Goal: Task Accomplishment & Management: Manage account settings

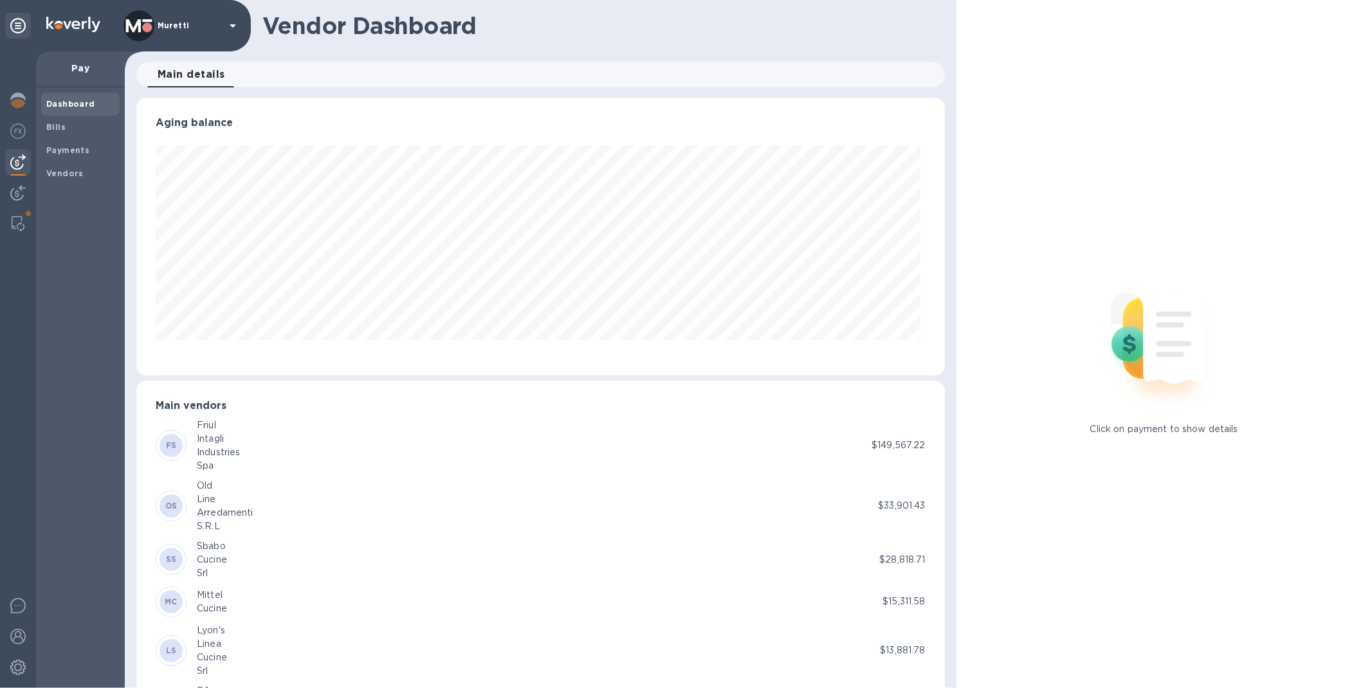
scroll to position [278, 803]
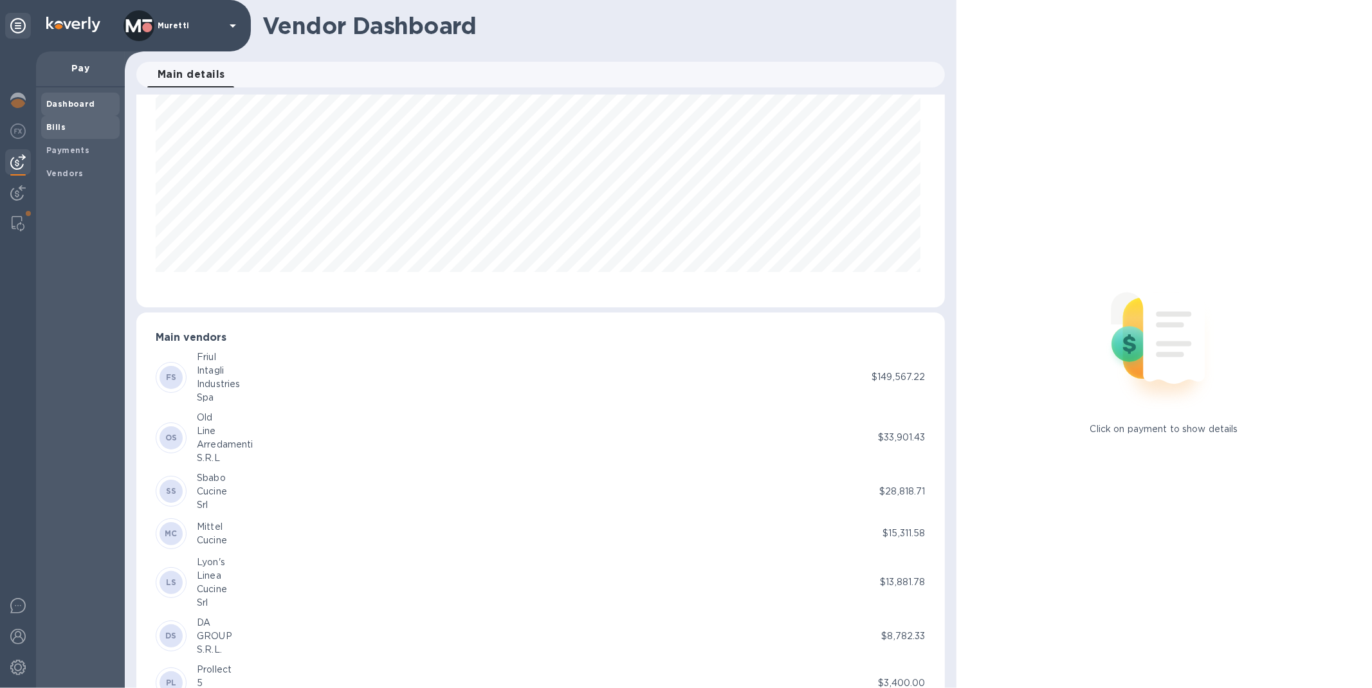
click at [59, 130] on b "Bills" at bounding box center [55, 127] width 19 height 10
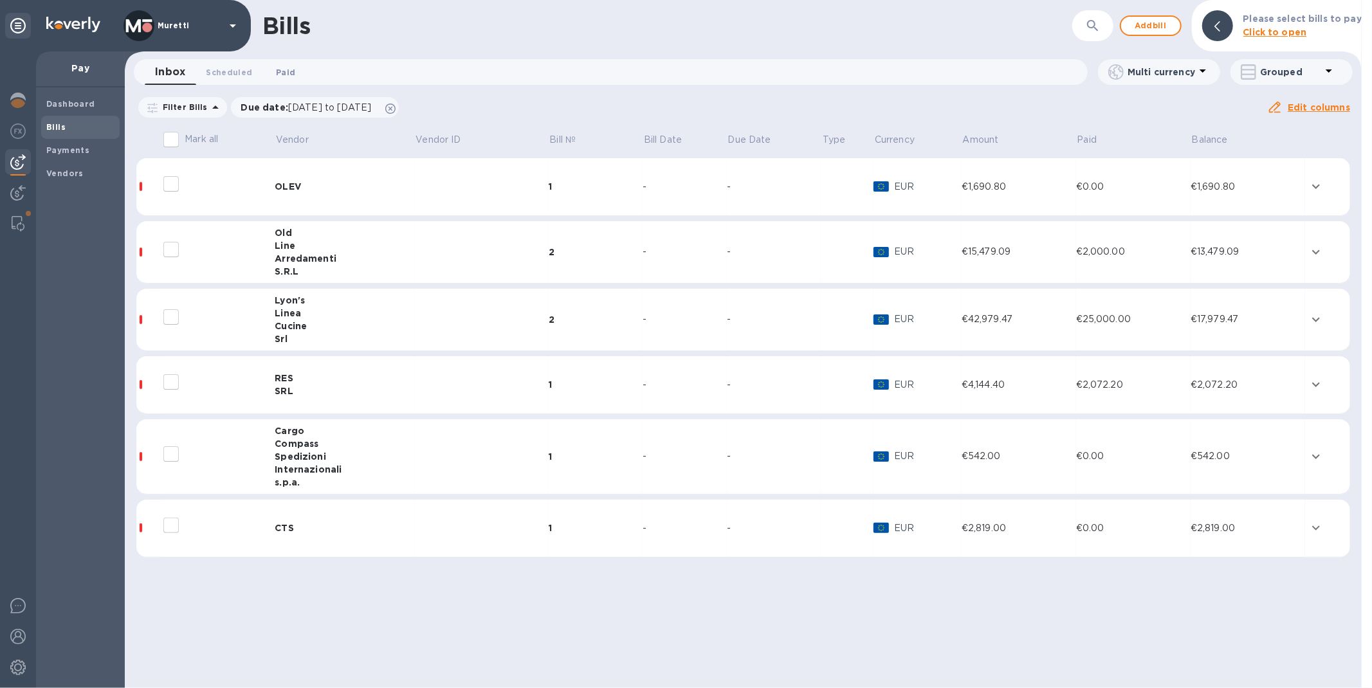
click at [287, 75] on span "Paid 0" at bounding box center [285, 73] width 19 height 14
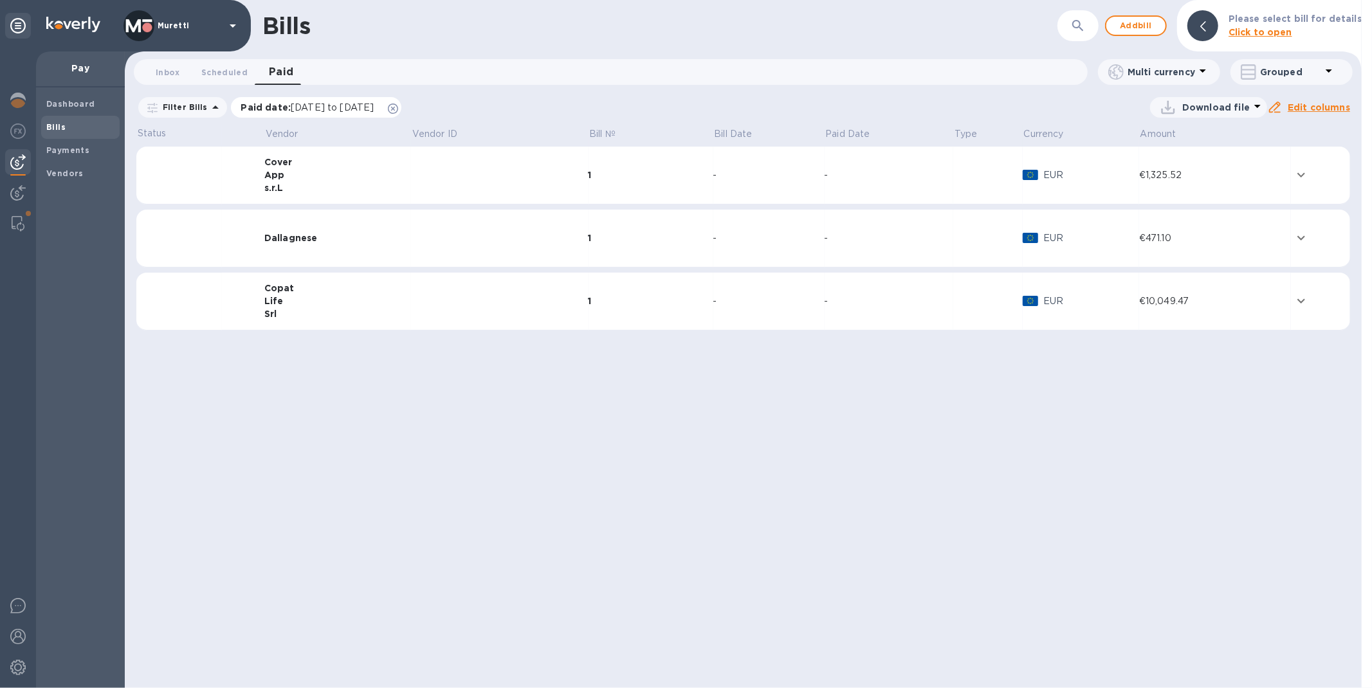
click at [398, 108] on icon at bounding box center [393, 109] width 10 height 10
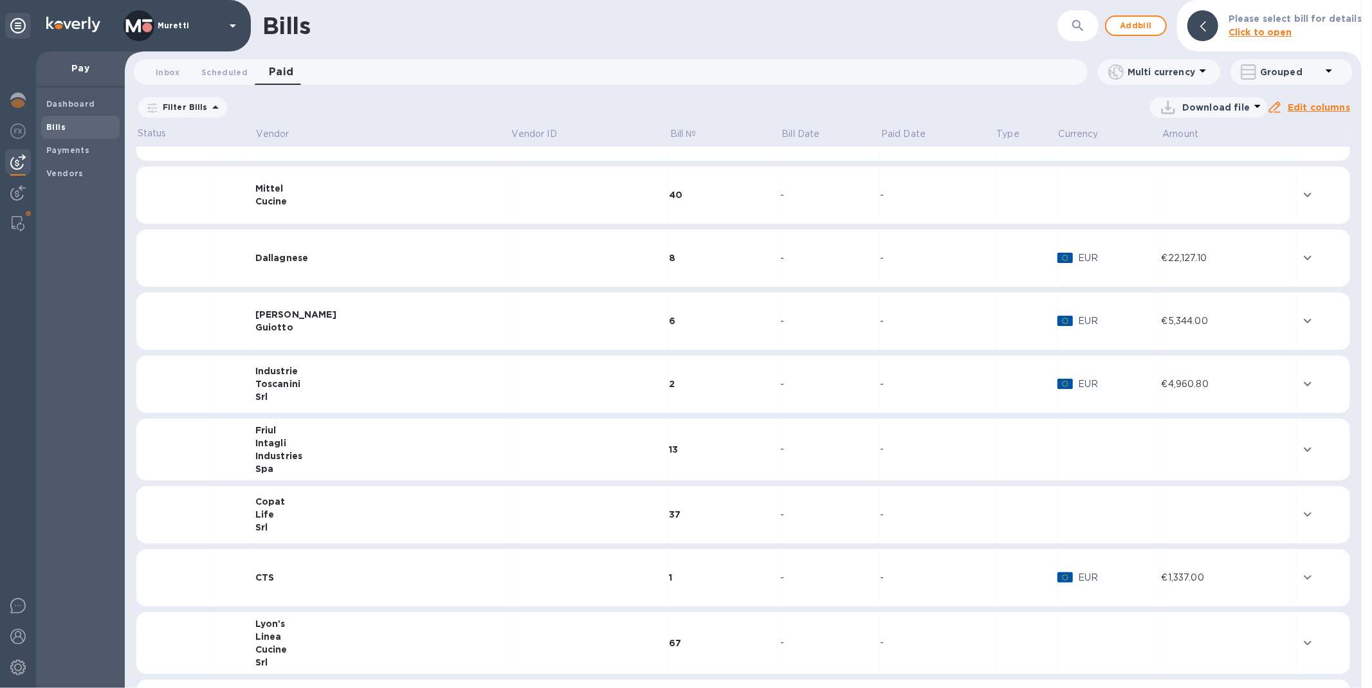
scroll to position [286, 0]
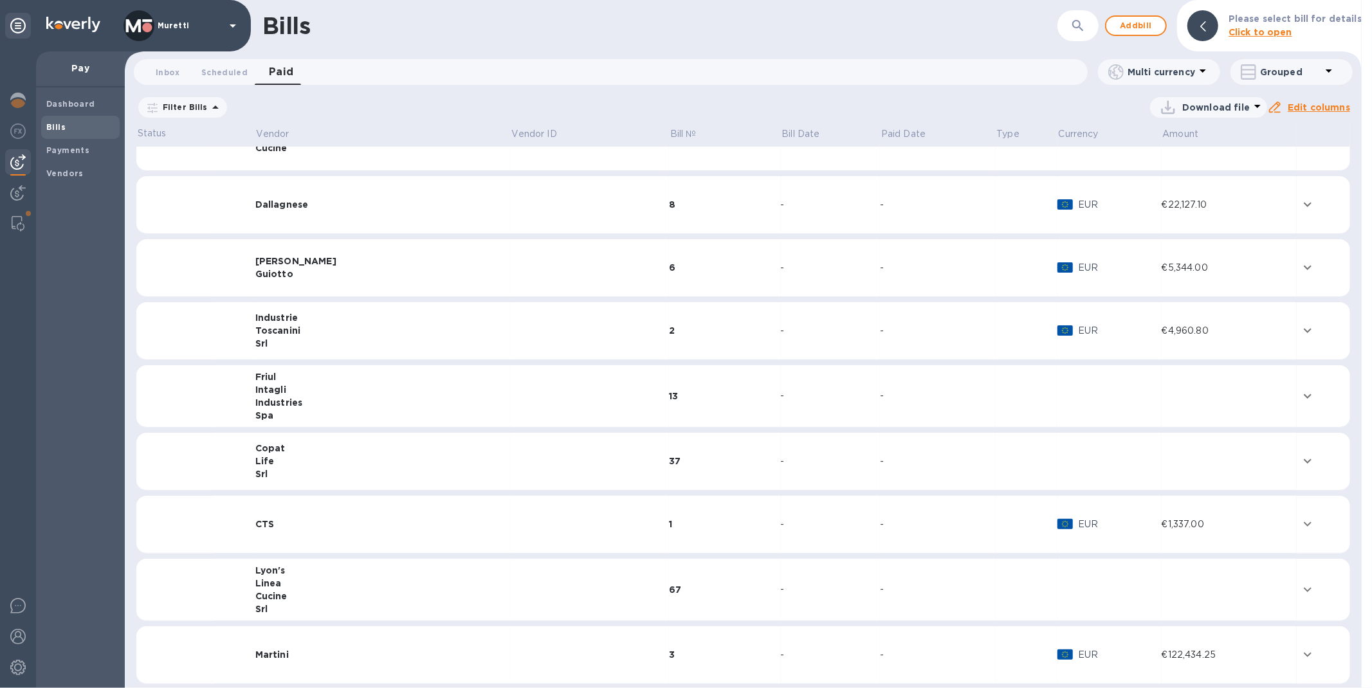
click at [304, 461] on div "Life" at bounding box center [382, 461] width 255 height 13
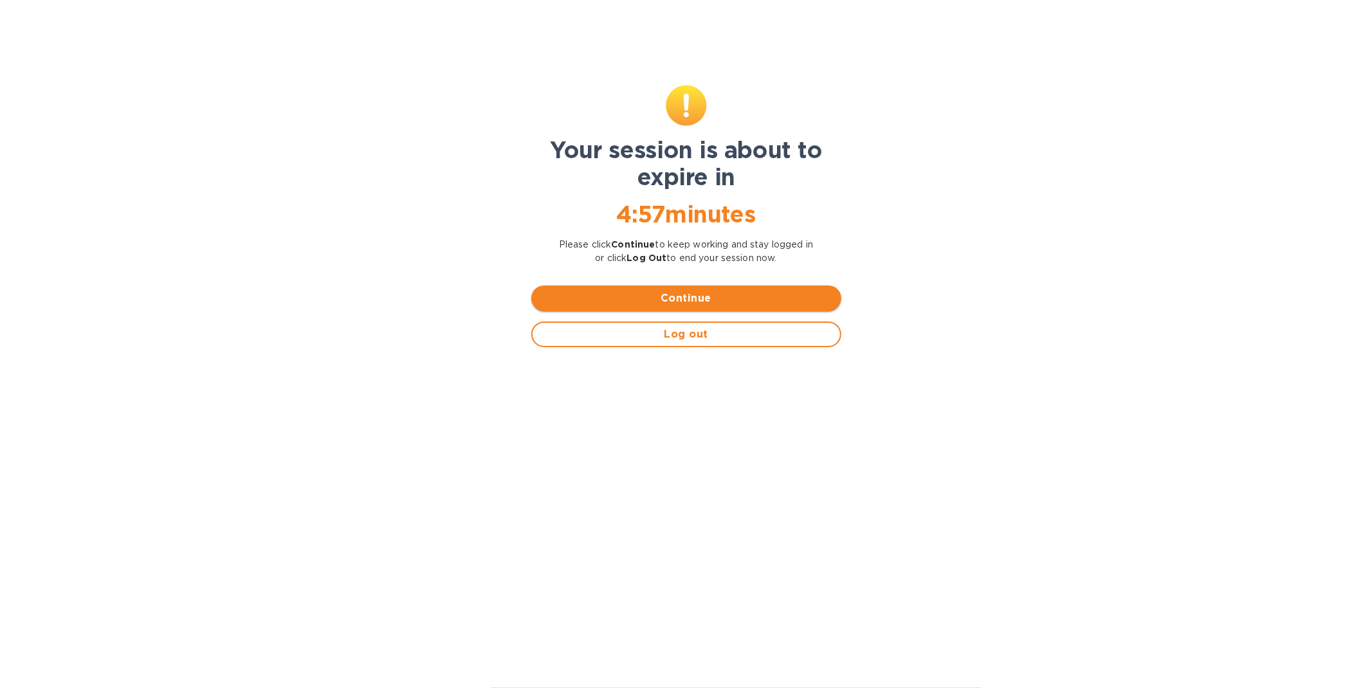
click at [666, 307] on button "Continue" at bounding box center [686, 299] width 310 height 26
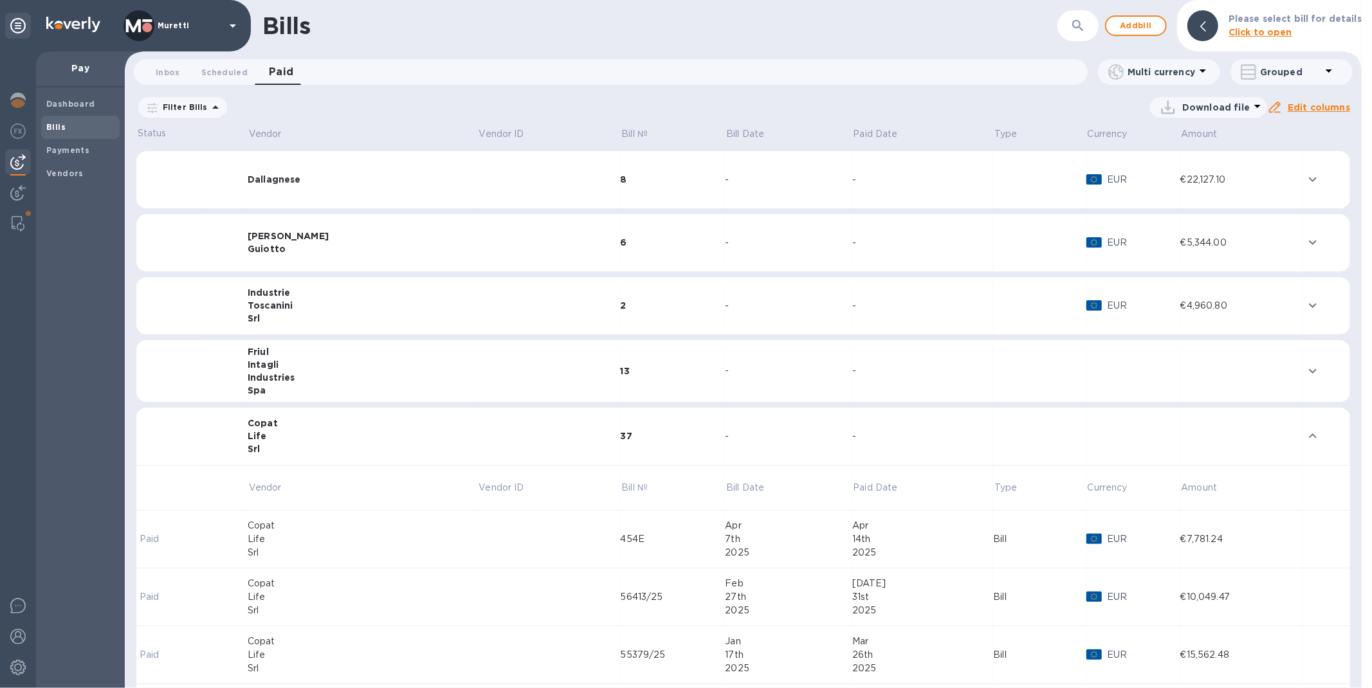
scroll to position [0, 0]
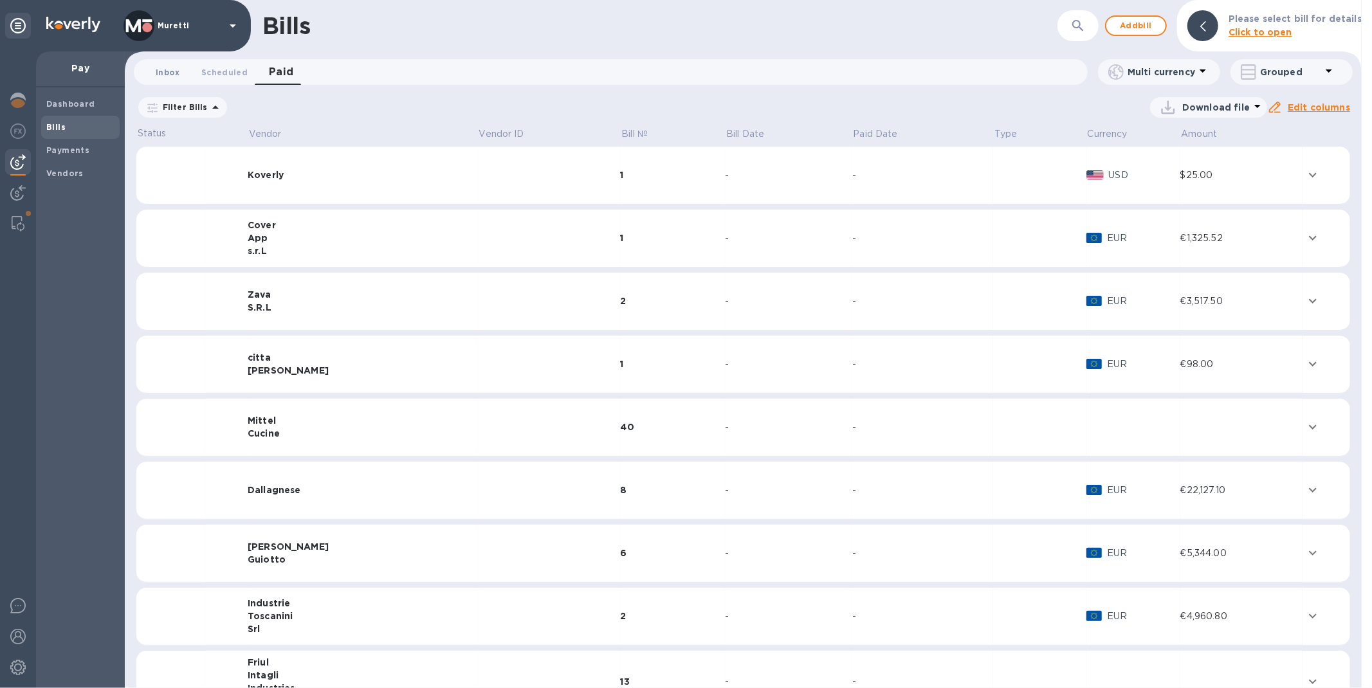
click at [161, 64] on button "Inbox 0" at bounding box center [168, 72] width 46 height 26
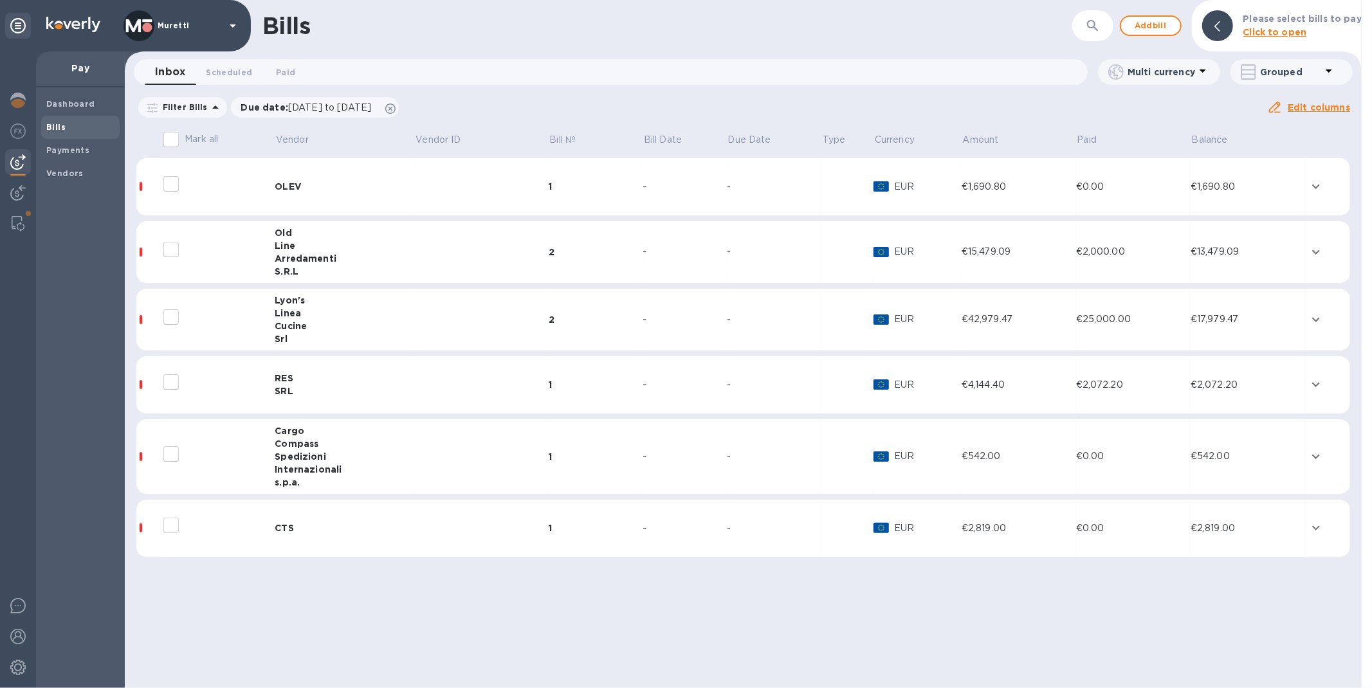
click at [401, 110] on div "Due date : [DATE] to [DATE]" at bounding box center [315, 107] width 172 height 24
click at [396, 111] on icon at bounding box center [390, 109] width 10 height 10
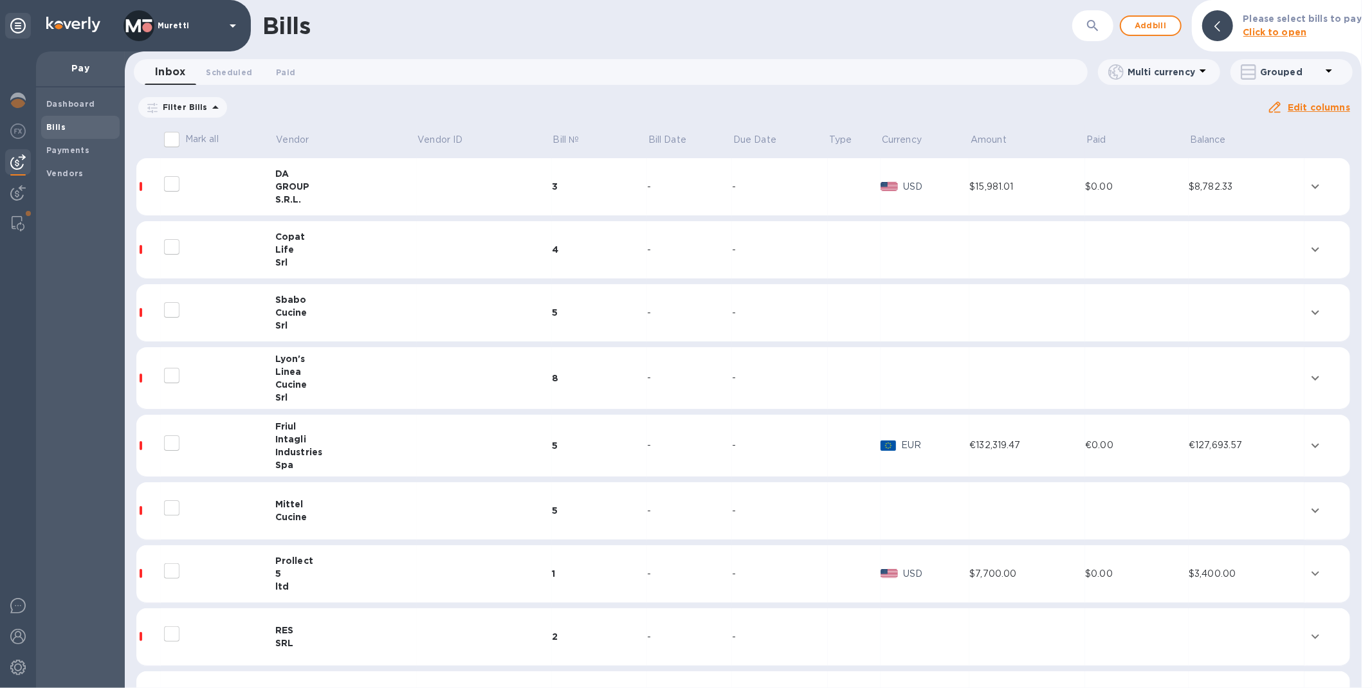
click at [313, 260] on div "Srl" at bounding box center [346, 262] width 142 height 13
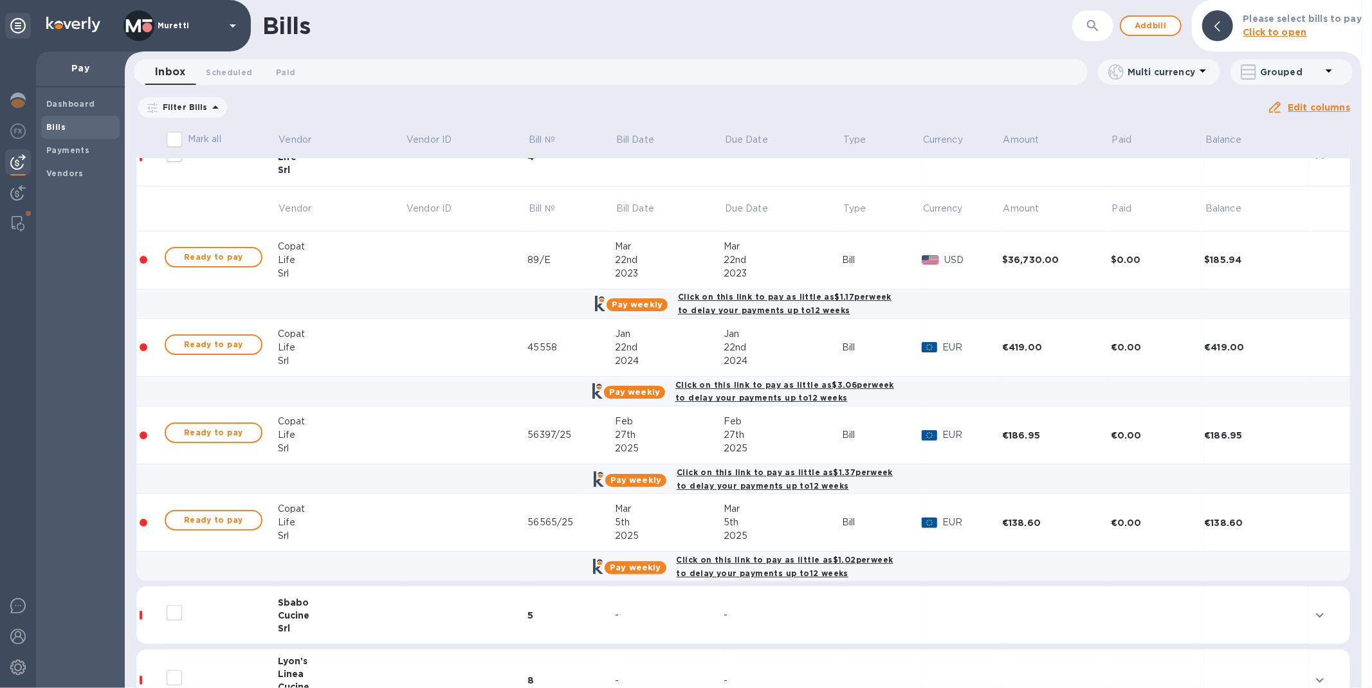
scroll to position [143, 0]
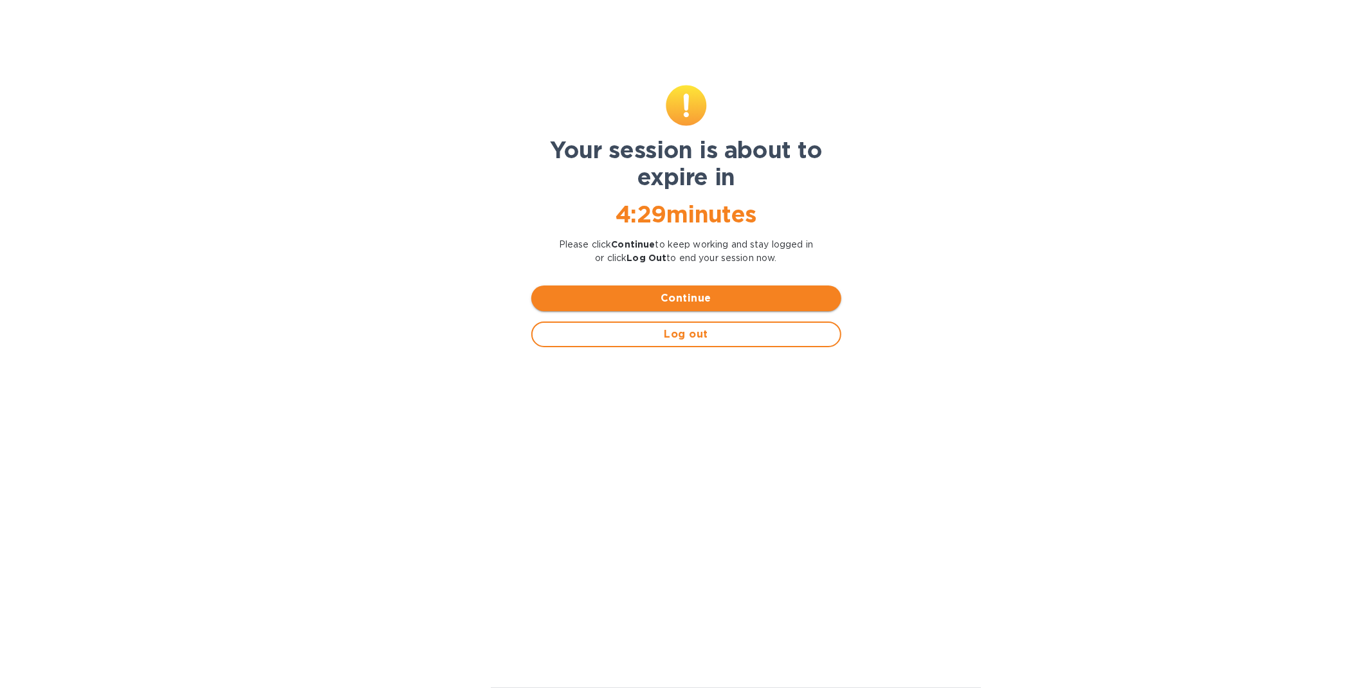
click at [695, 295] on span "Continue" at bounding box center [686, 298] width 289 height 15
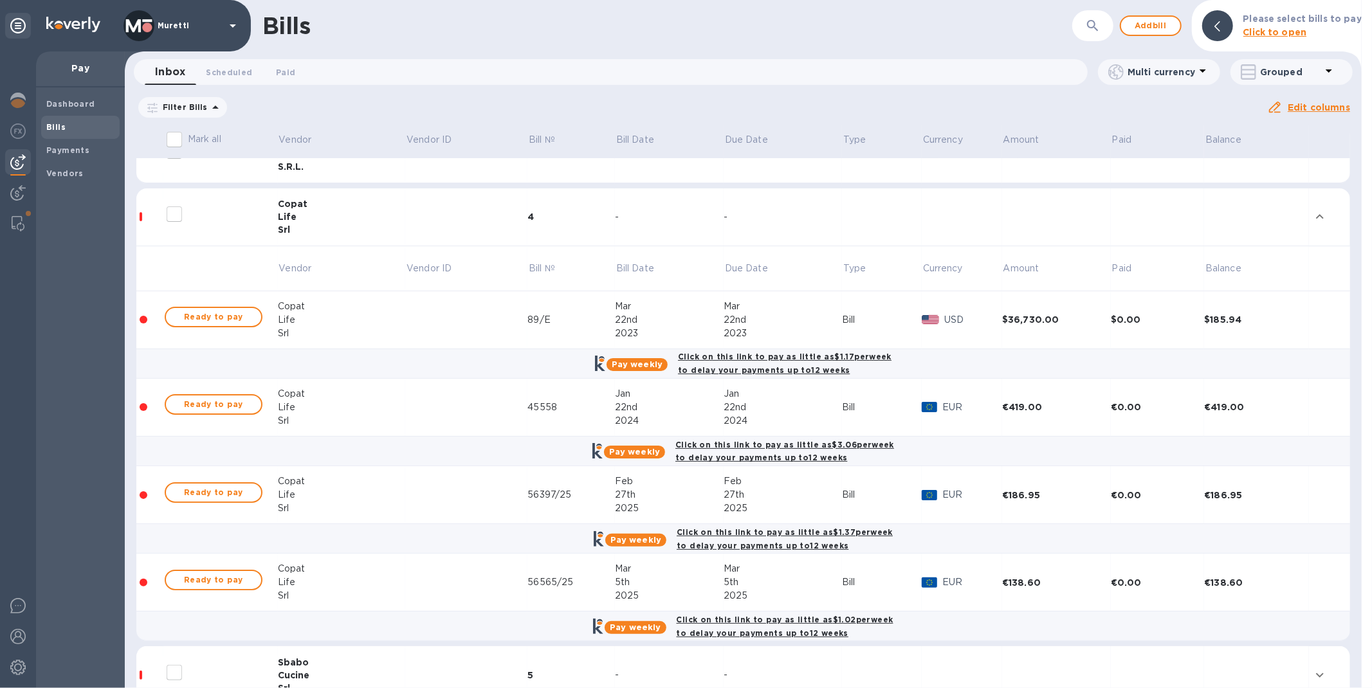
scroll to position [0, 0]
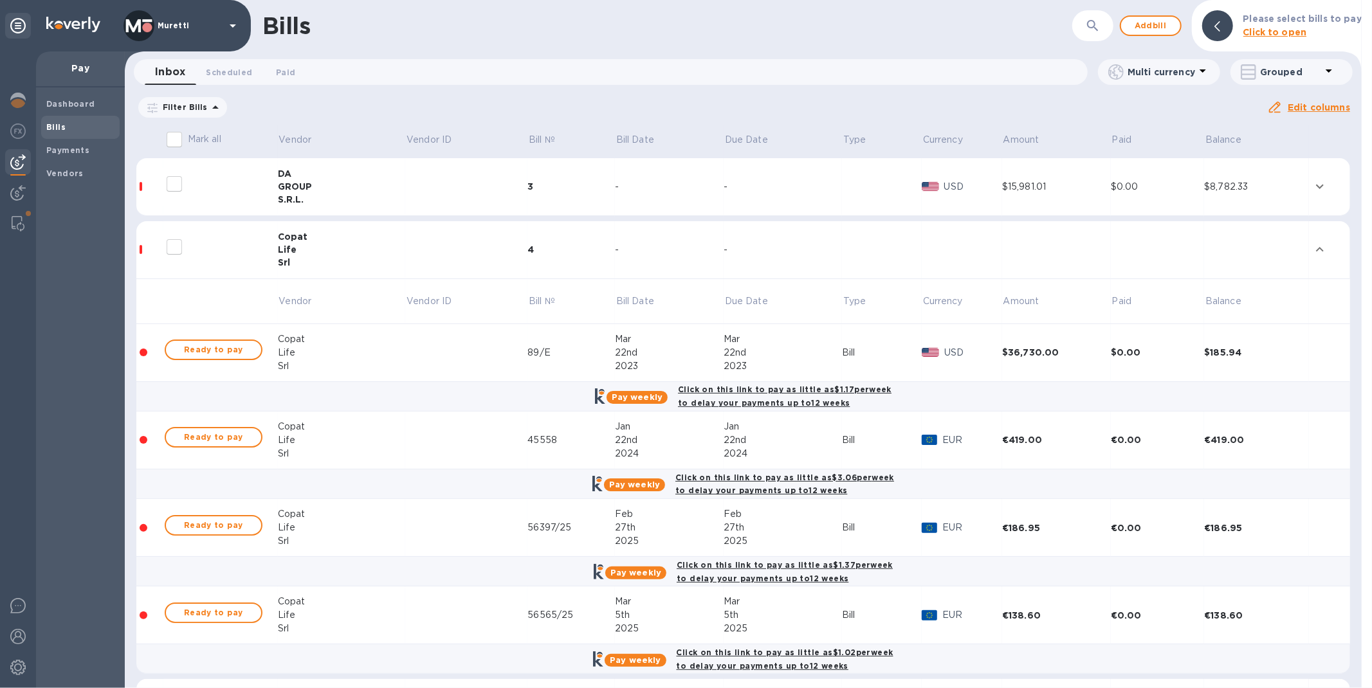
click at [273, 241] on td at bounding box center [220, 250] width 115 height 58
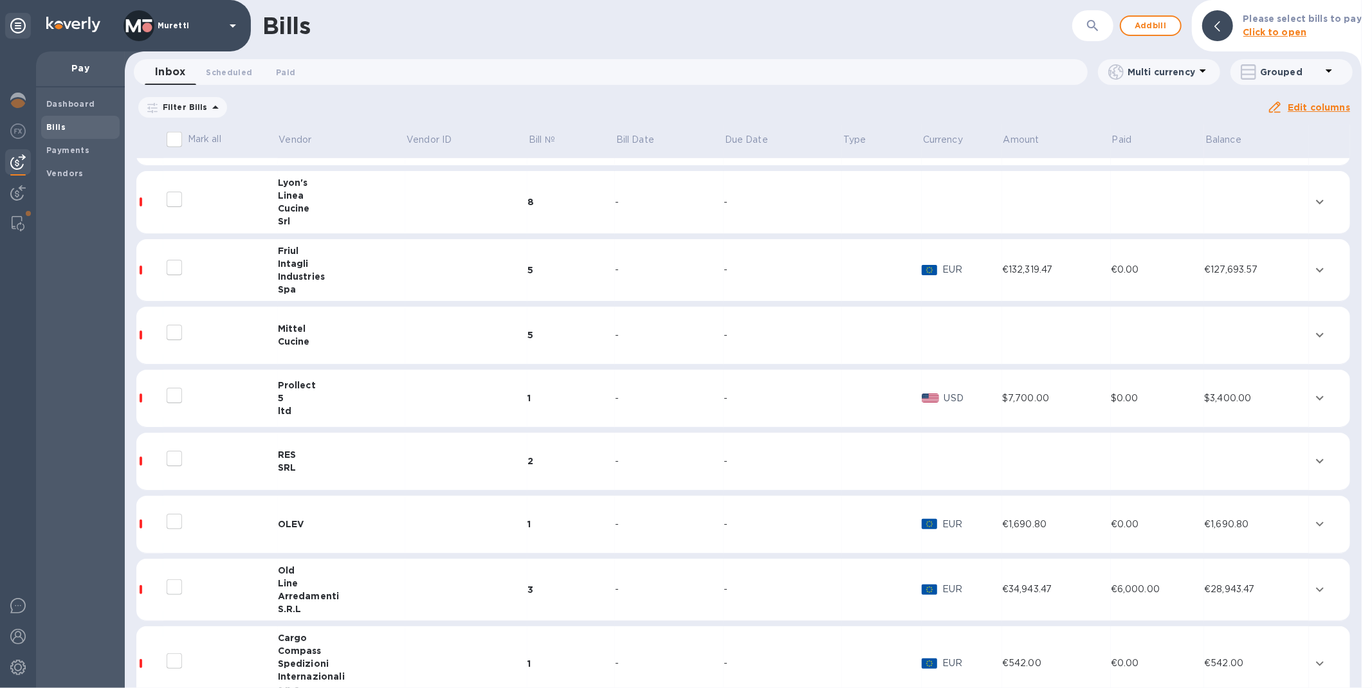
scroll to position [665, 0]
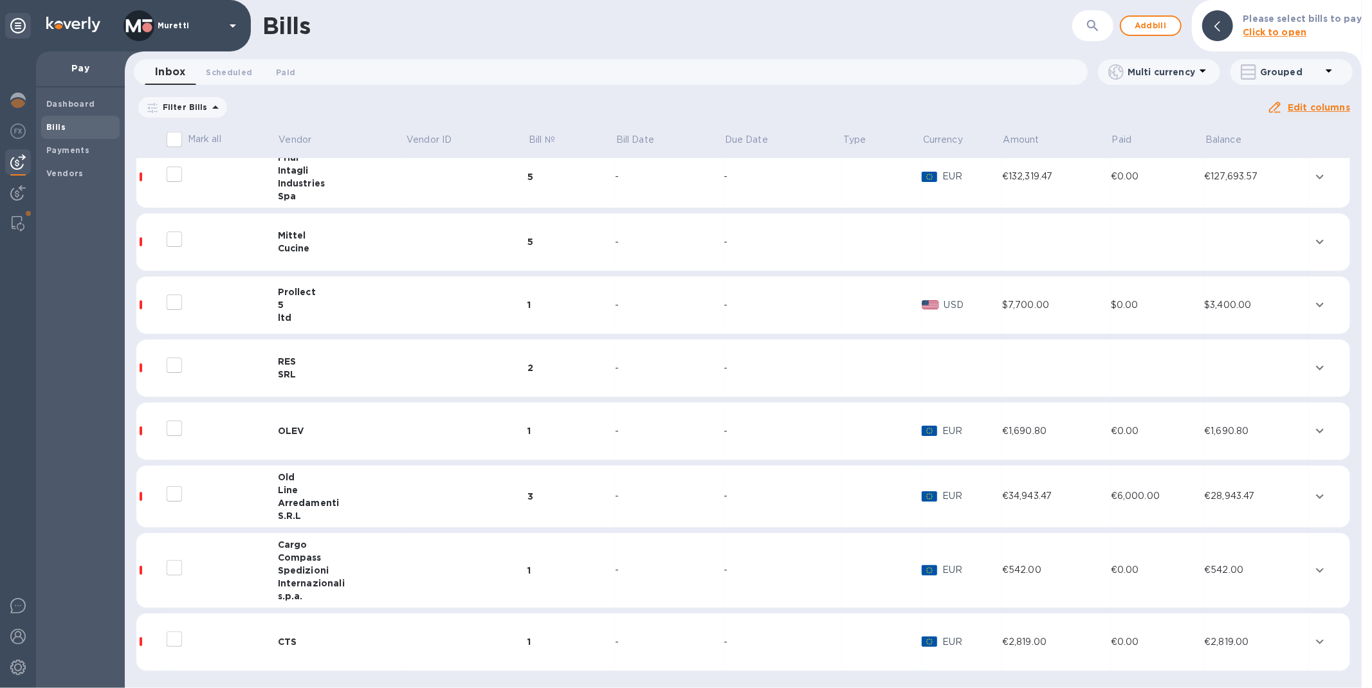
click at [322, 642] on div "CTS" at bounding box center [342, 642] width 128 height 13
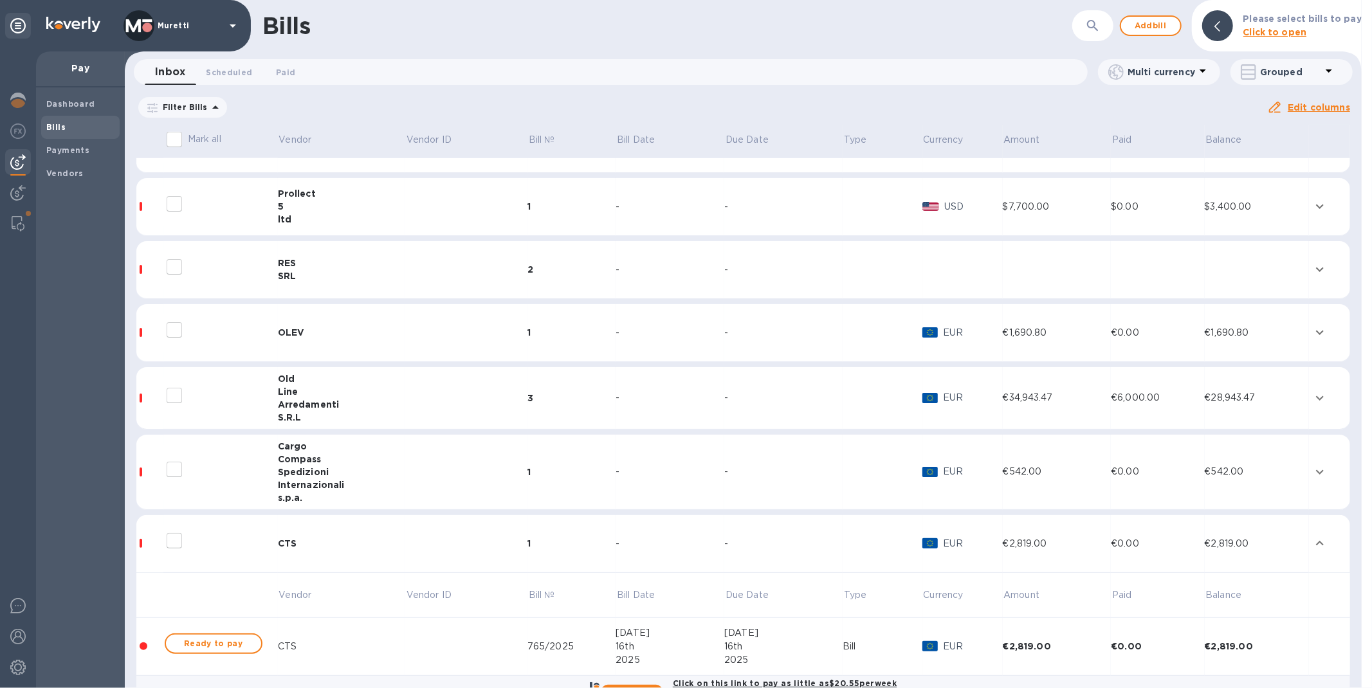
scroll to position [798, 0]
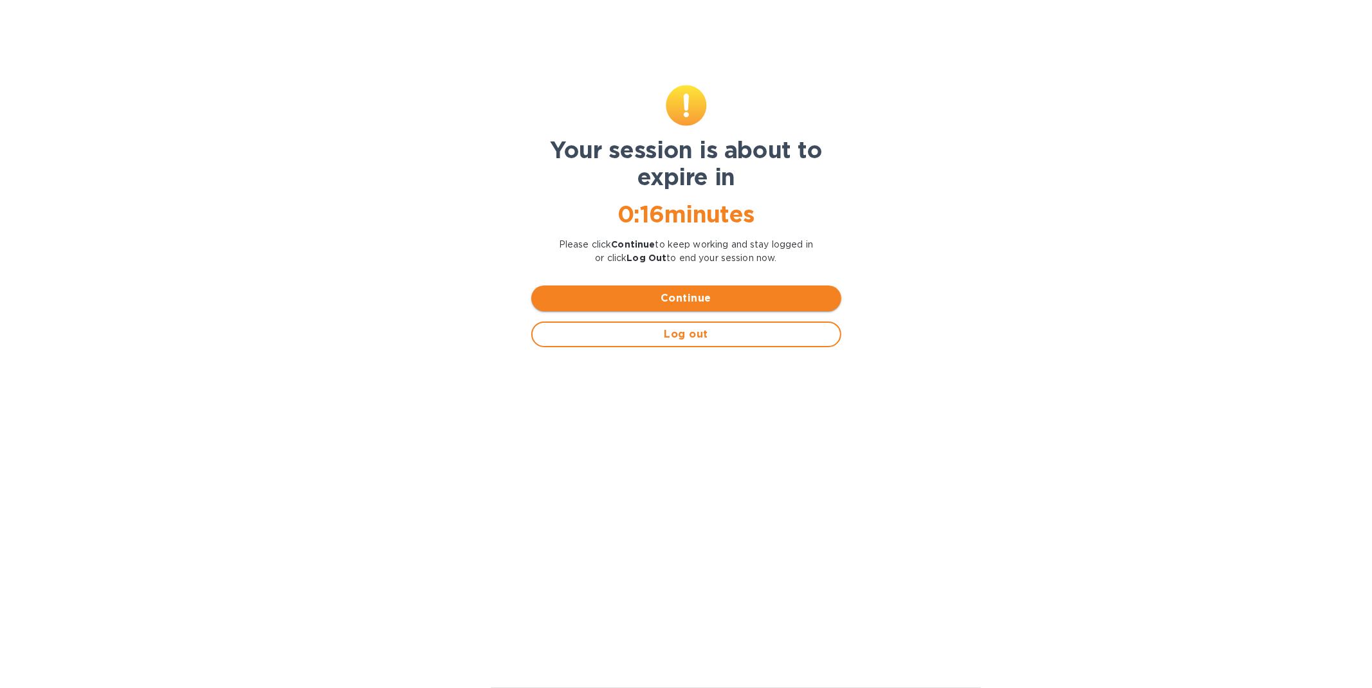
click at [653, 291] on span "Continue" at bounding box center [686, 298] width 289 height 15
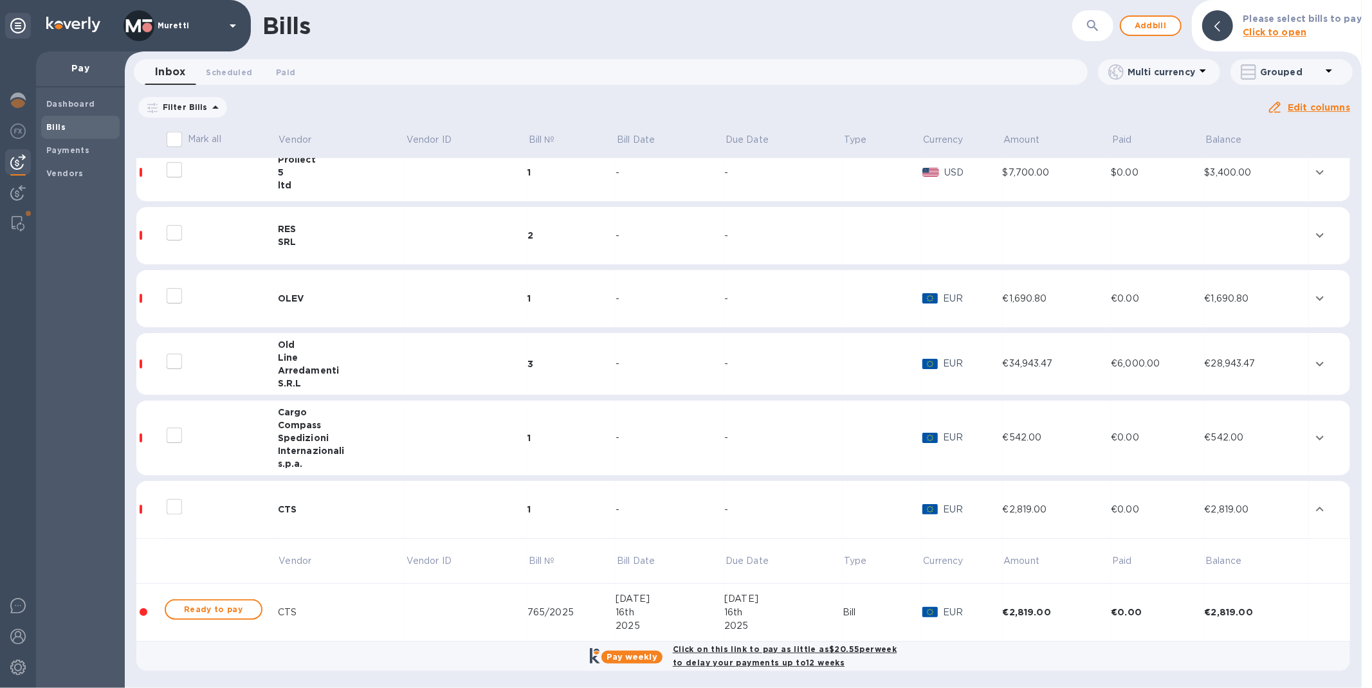
click at [280, 517] on td "CTS" at bounding box center [342, 510] width 128 height 58
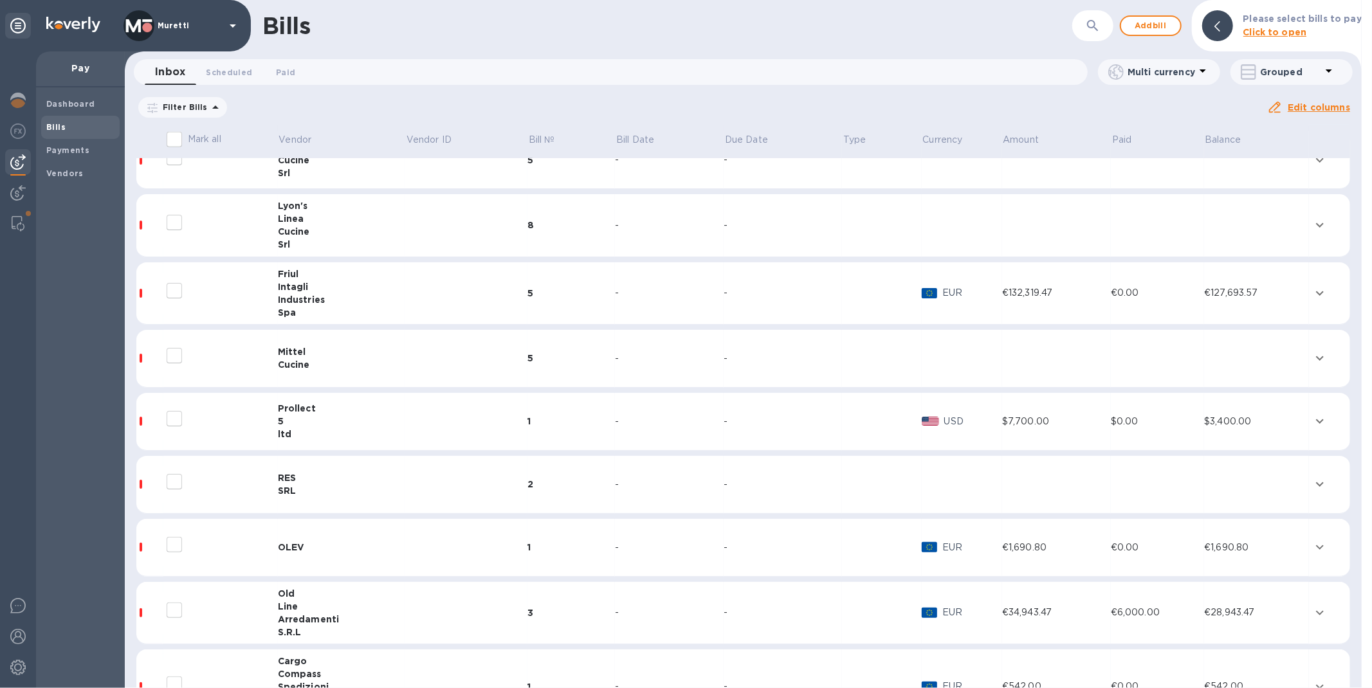
scroll to position [522, 0]
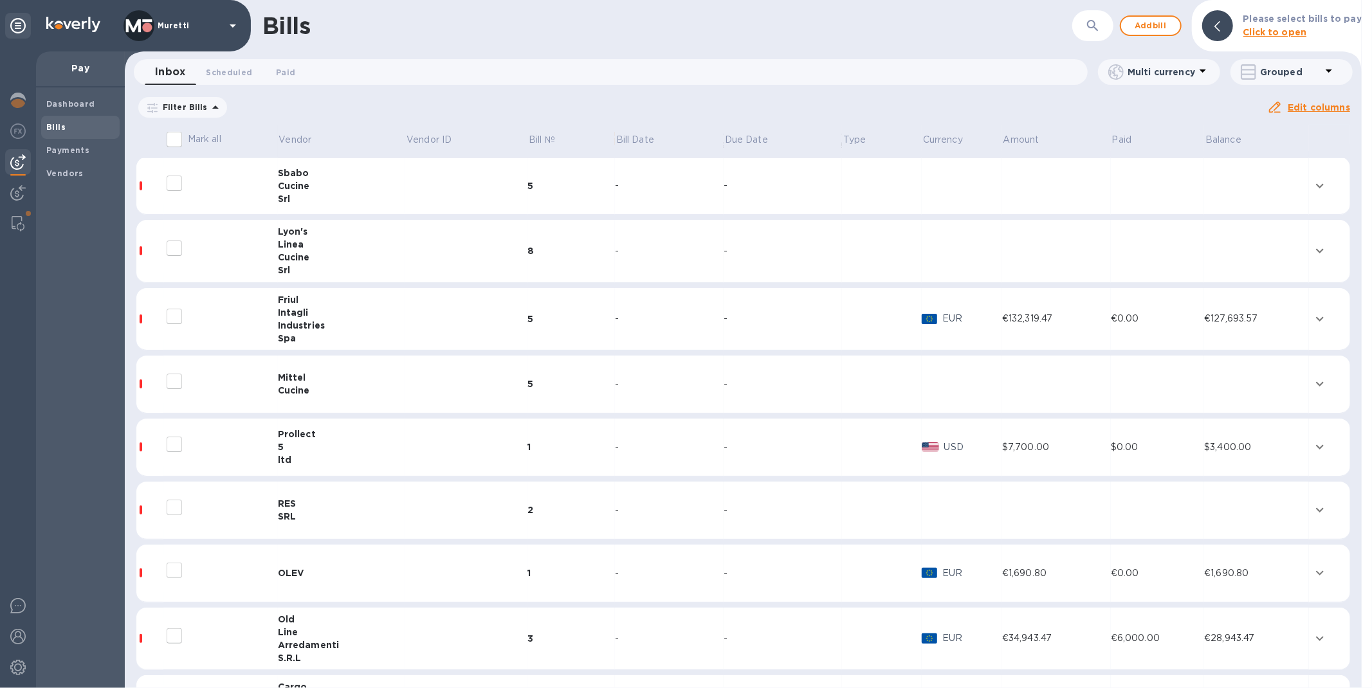
click at [302, 386] on div "Cucine" at bounding box center [342, 390] width 128 height 13
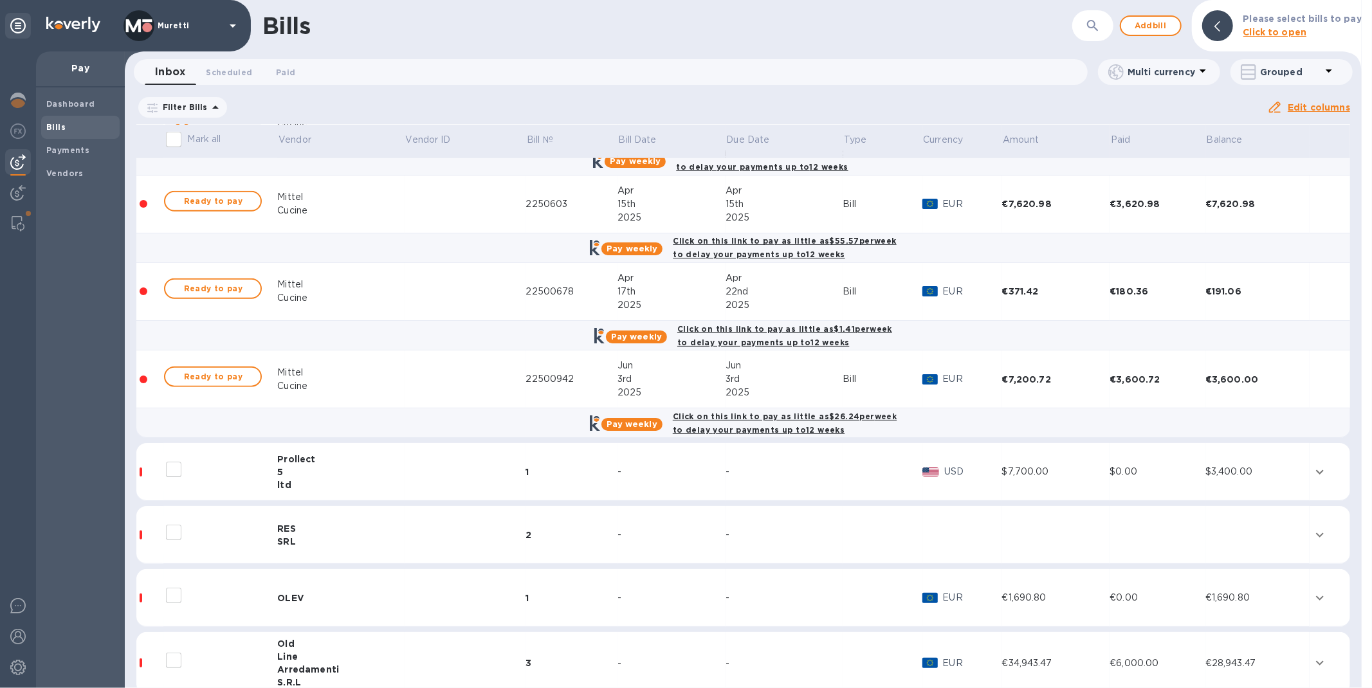
scroll to position [808, 0]
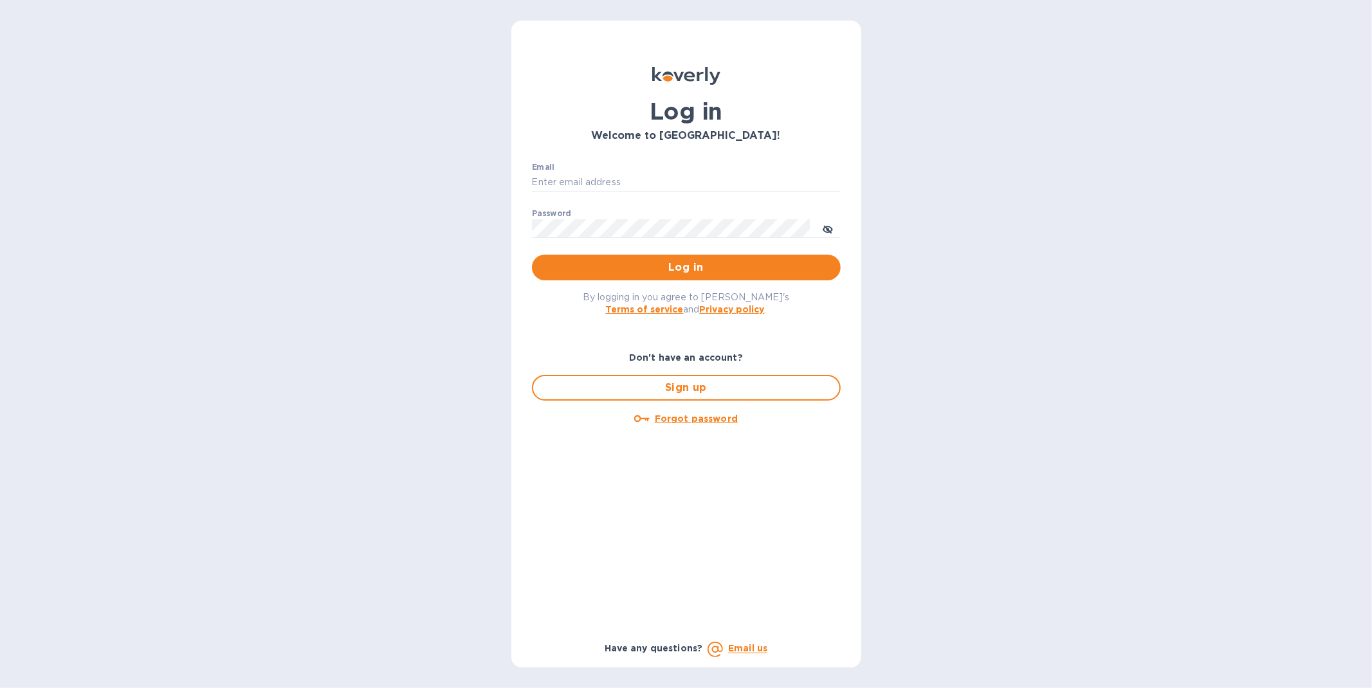
type input "accounting@muretti.com"
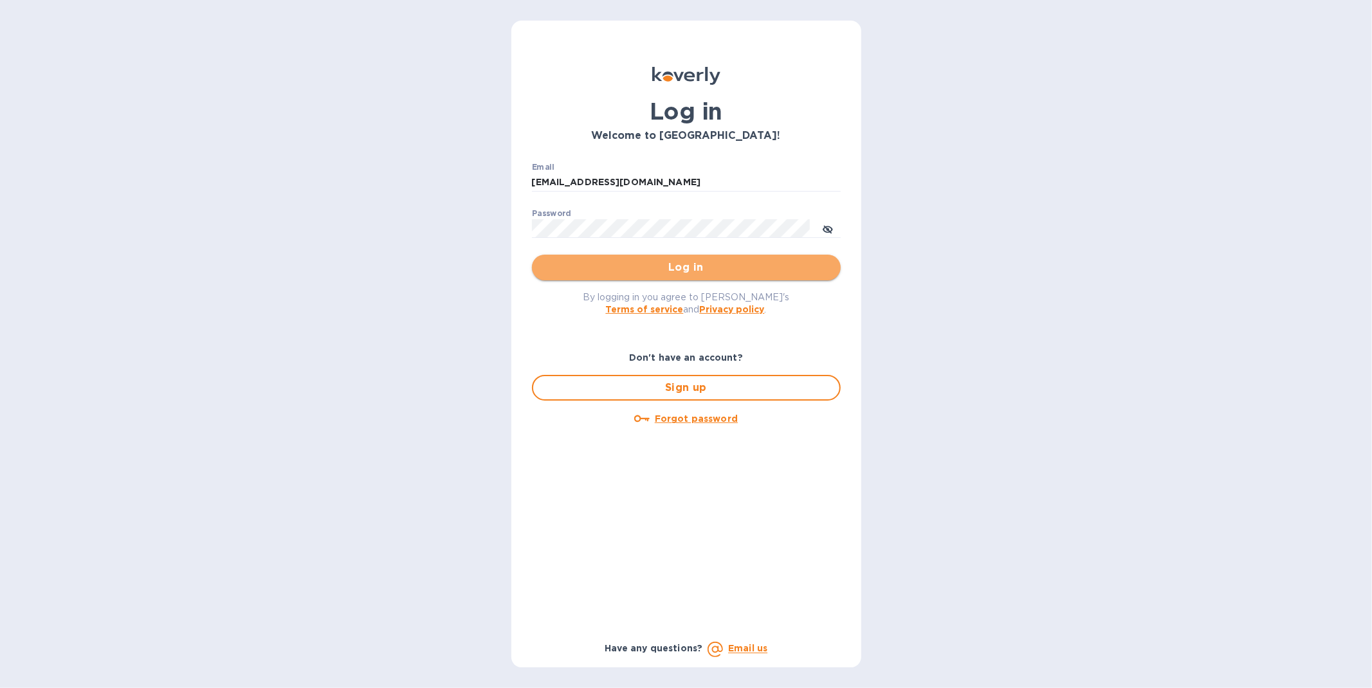
click at [714, 265] on span "Log in" at bounding box center [686, 267] width 288 height 15
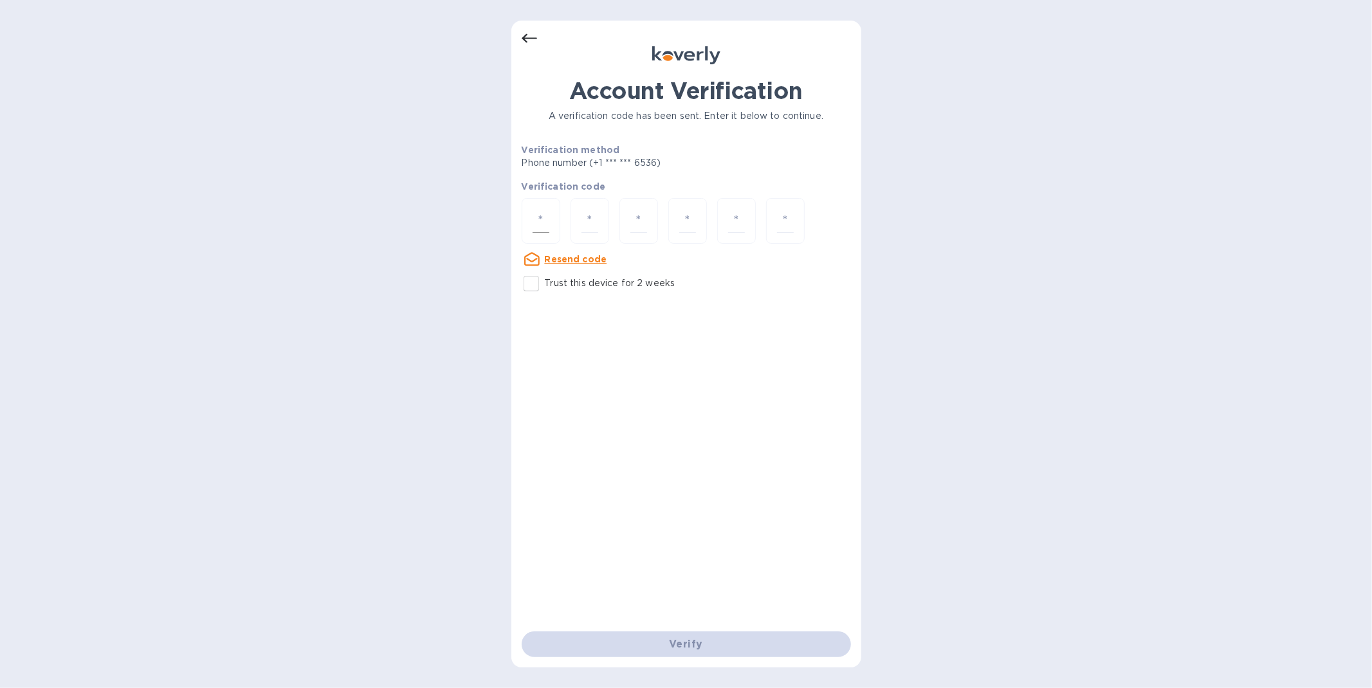
click at [536, 217] on input "number" at bounding box center [541, 221] width 17 height 24
type input "4"
type input "8"
type input "9"
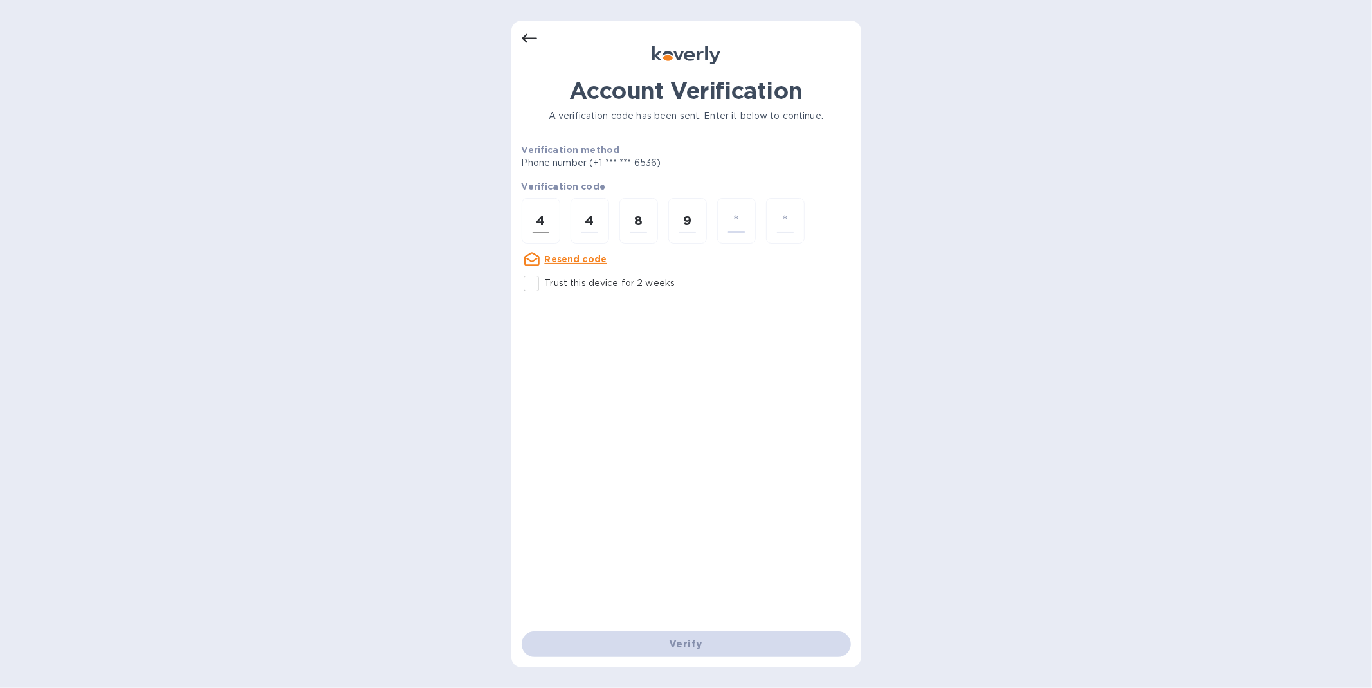
type input "9"
type input "4"
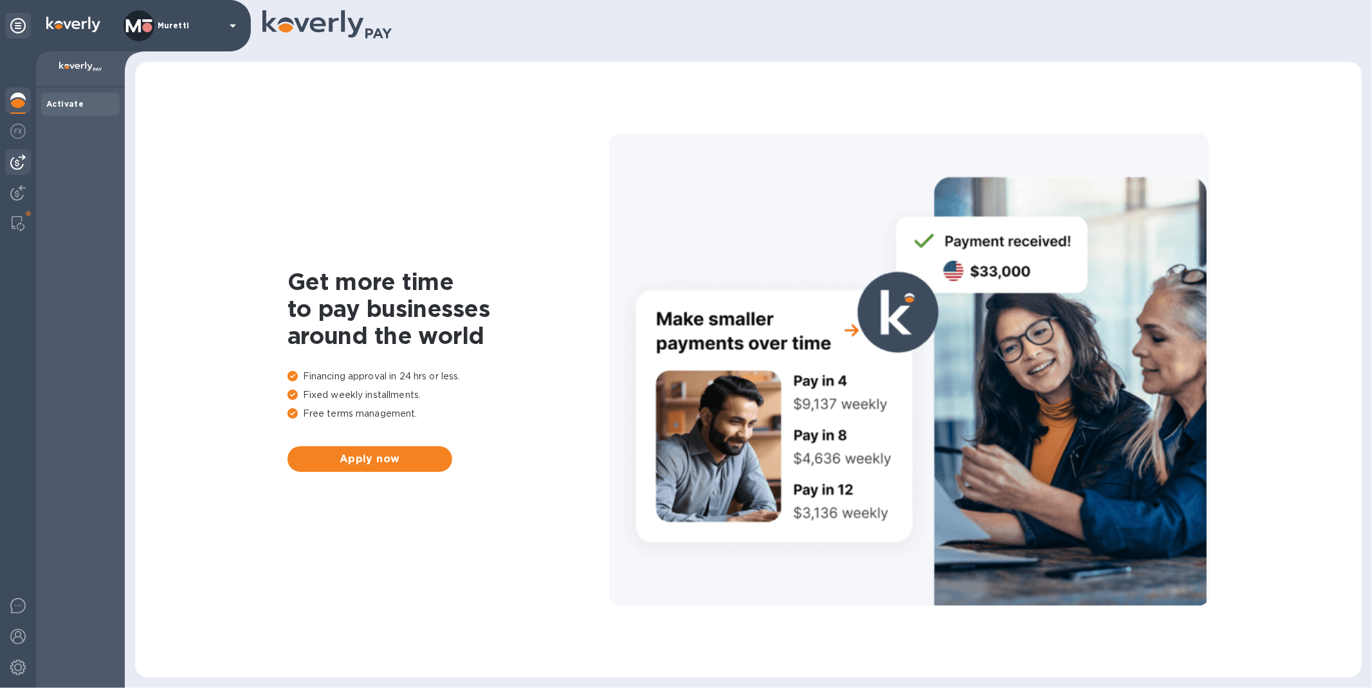
click at [23, 165] on img at bounding box center [17, 161] width 15 height 15
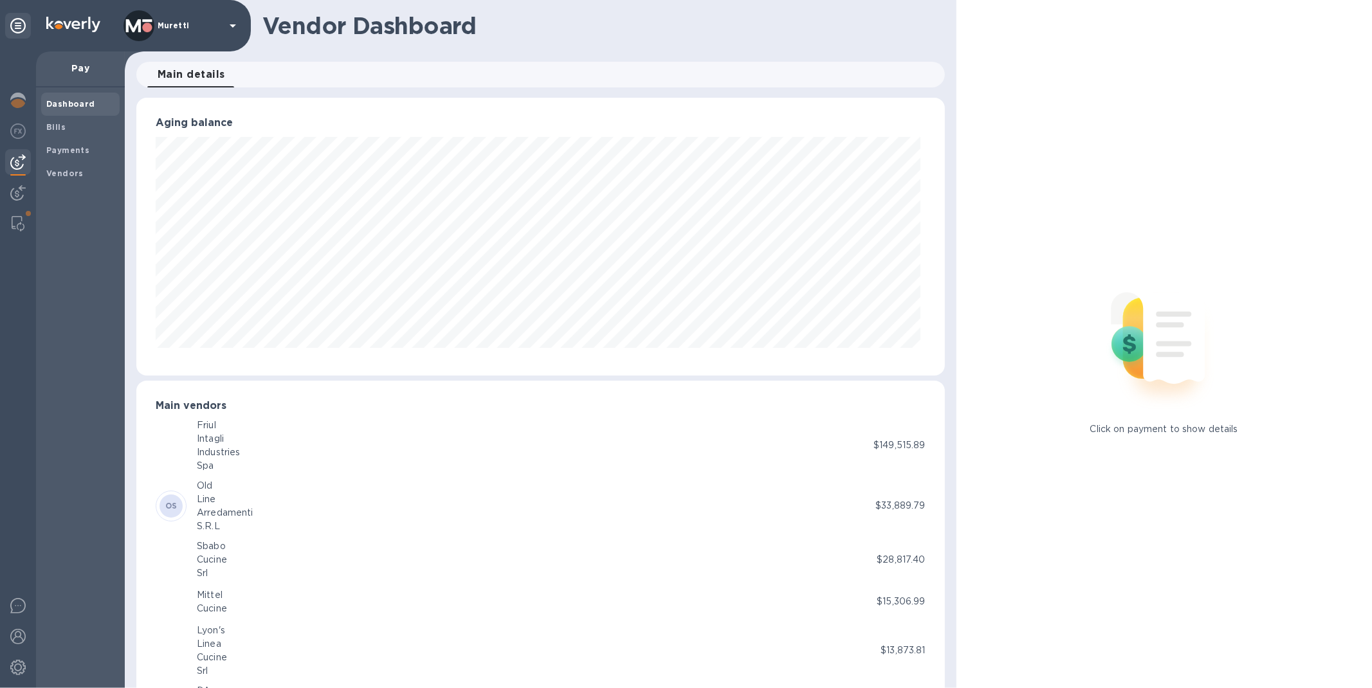
scroll to position [278, 803]
click at [73, 136] on div "Bills" at bounding box center [80, 127] width 78 height 23
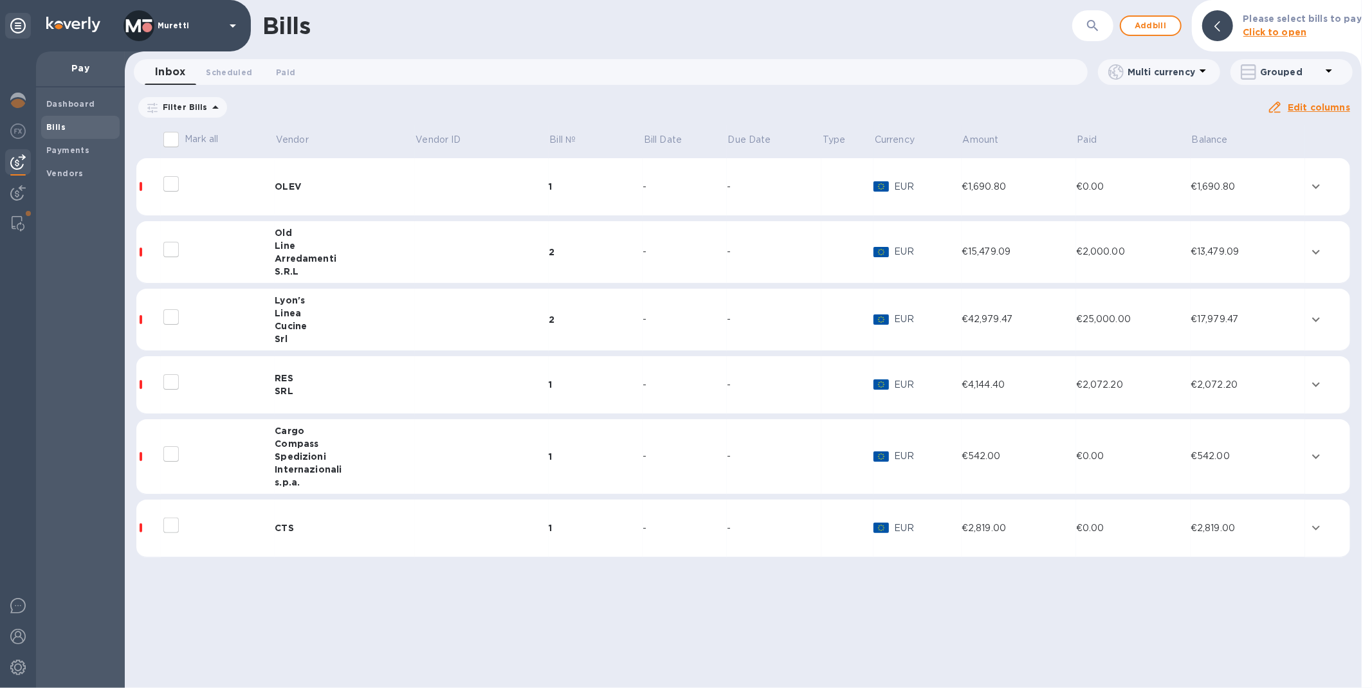
click at [0, 0] on icon at bounding box center [0, 0] width 0 height 0
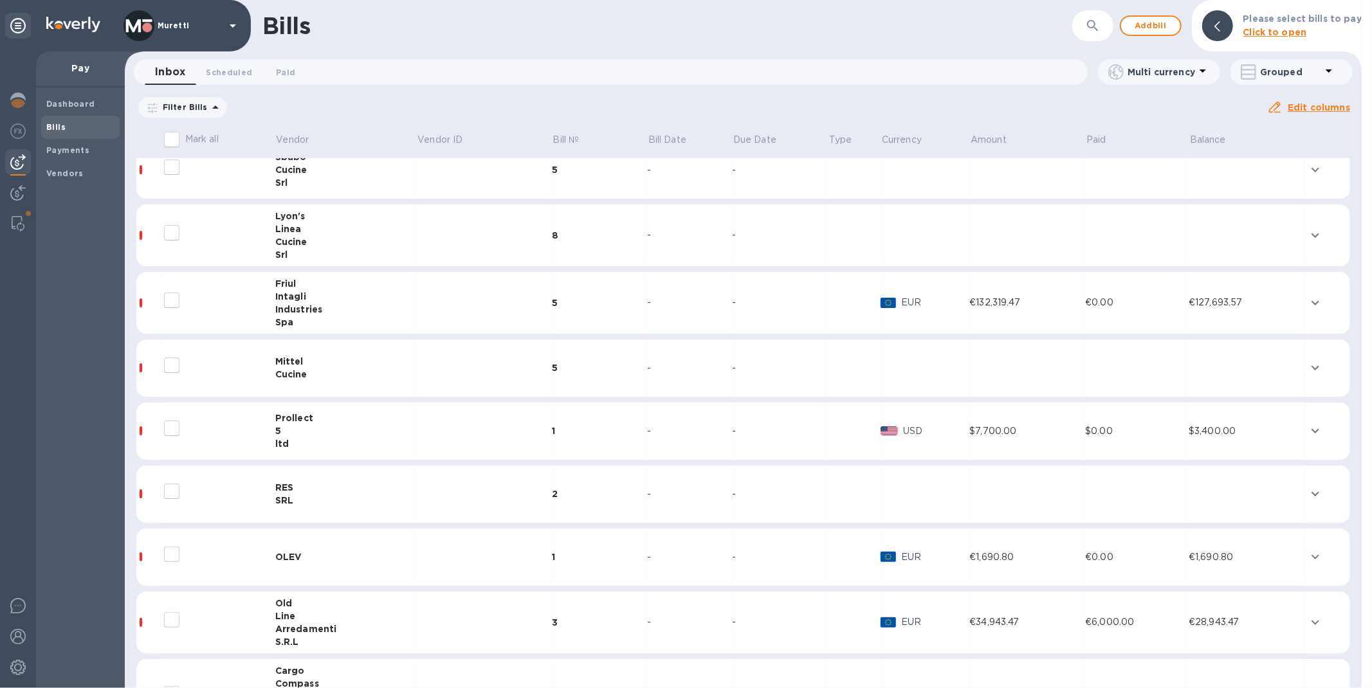
scroll to position [268, 0]
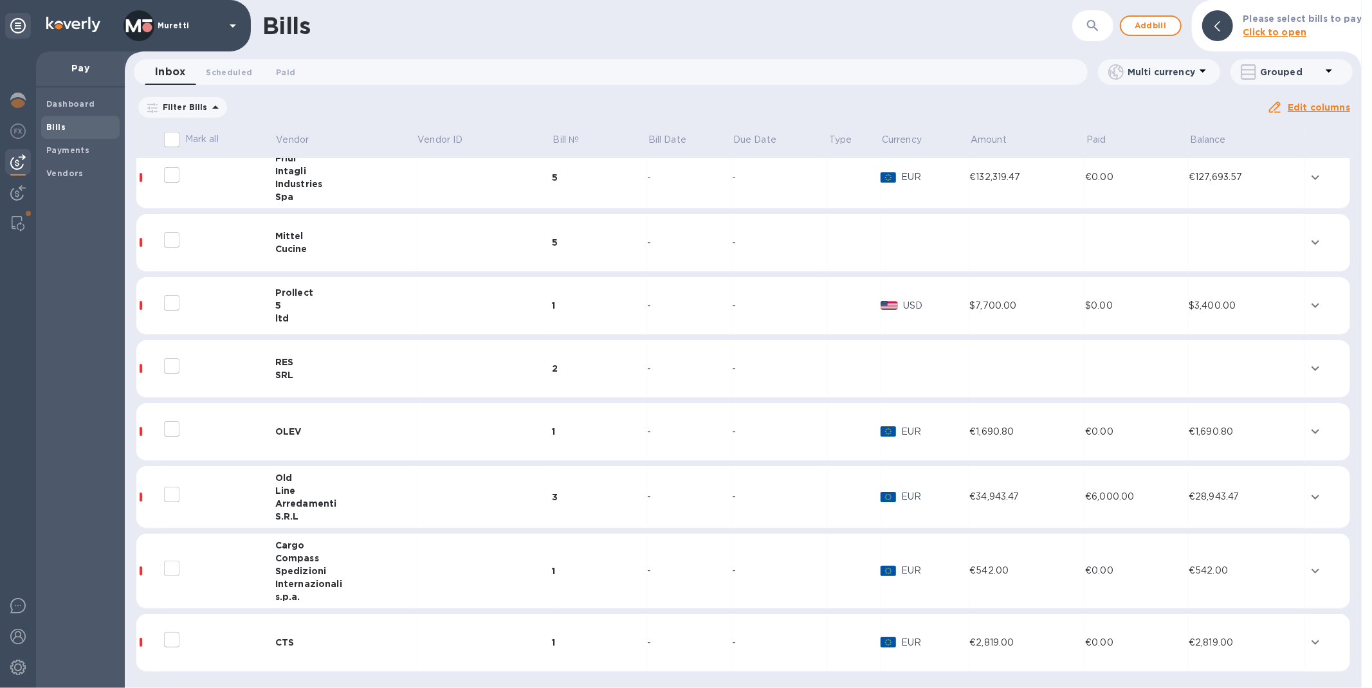
click at [306, 248] on div "Cucine" at bounding box center [346, 249] width 142 height 13
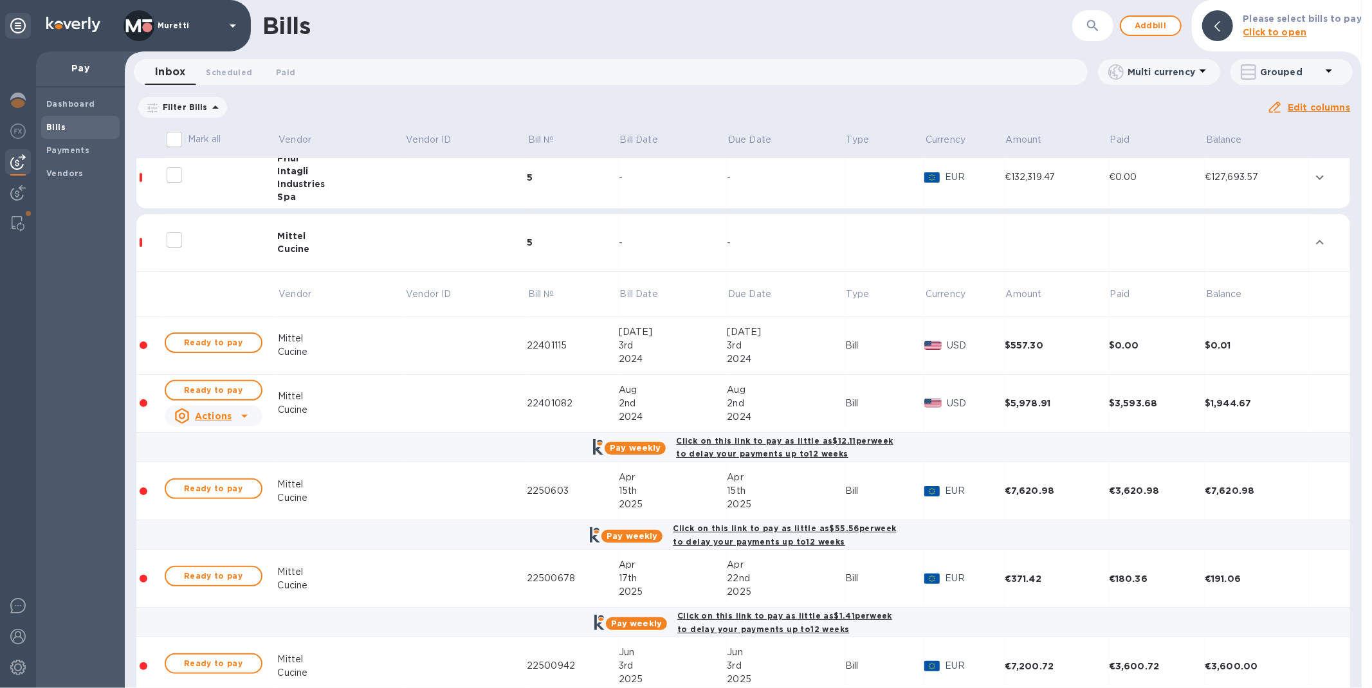
scroll to position [412, 0]
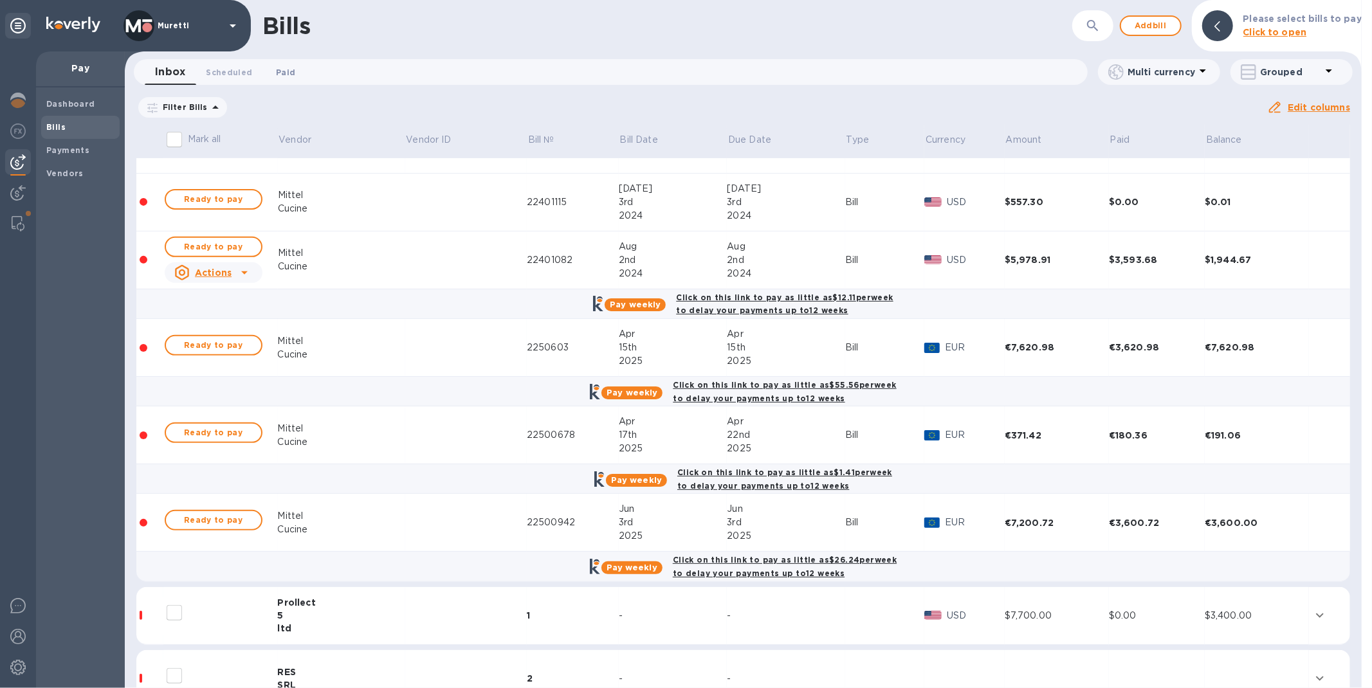
click at [280, 69] on span "Paid 0" at bounding box center [285, 73] width 19 height 14
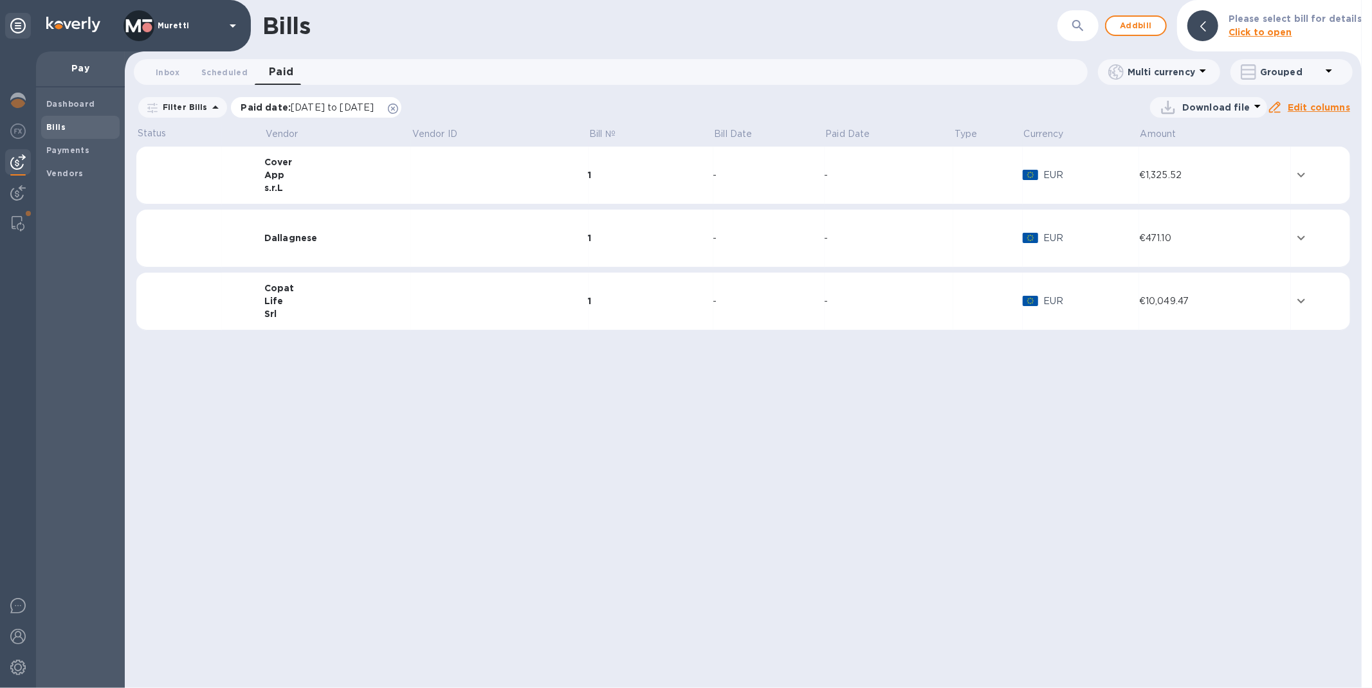
click at [398, 108] on icon at bounding box center [393, 109] width 10 height 10
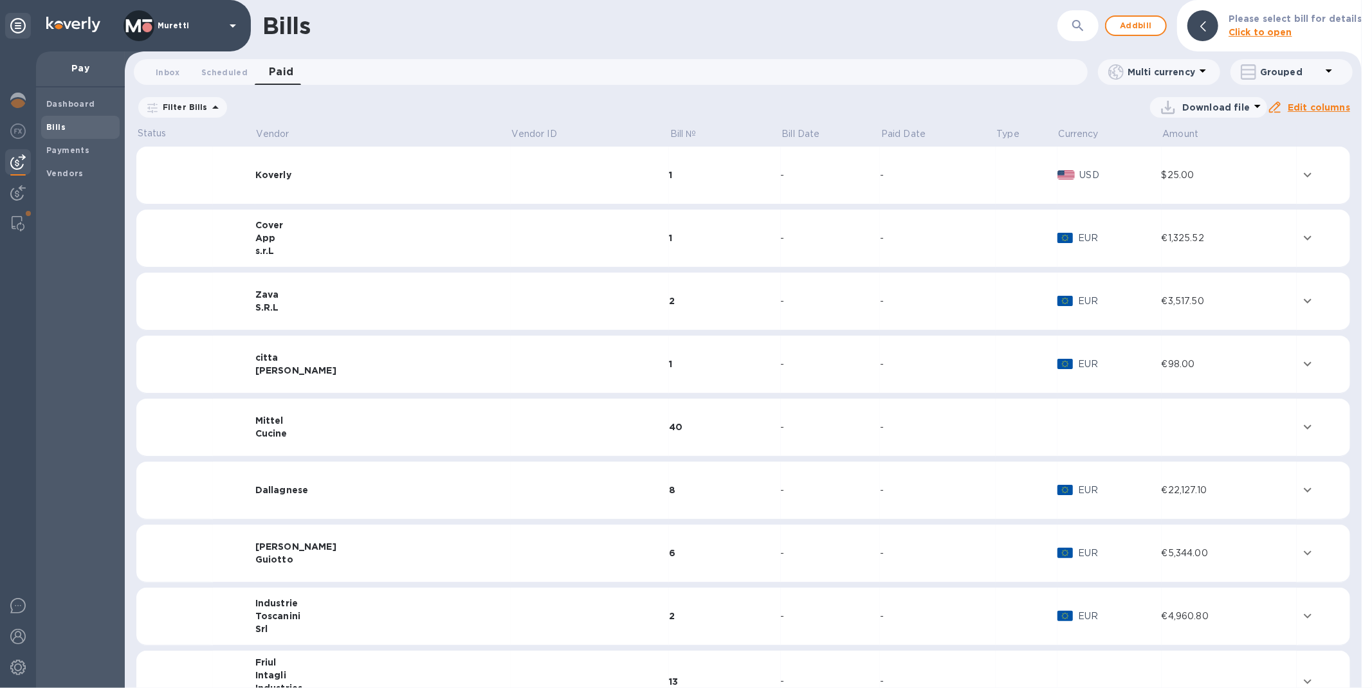
click at [271, 429] on div "Cucine" at bounding box center [382, 433] width 255 height 13
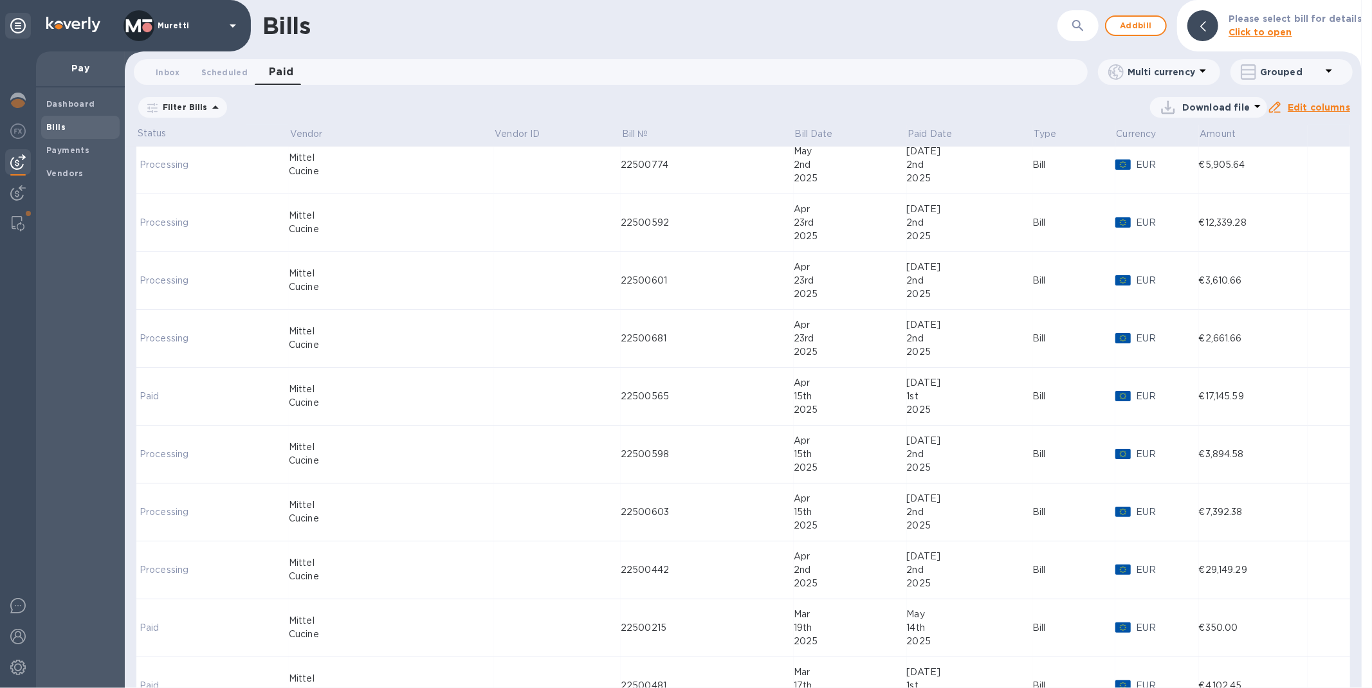
scroll to position [571, 0]
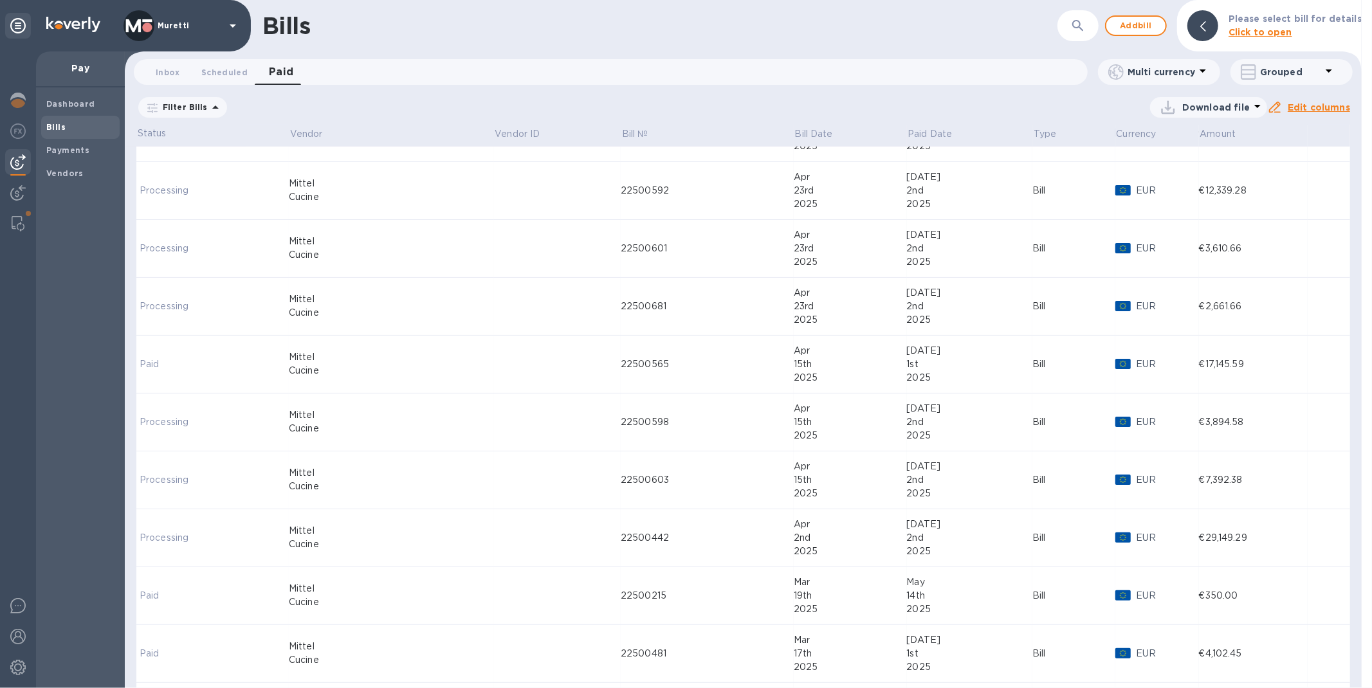
click at [659, 543] on div "22500442" at bounding box center [707, 538] width 173 height 14
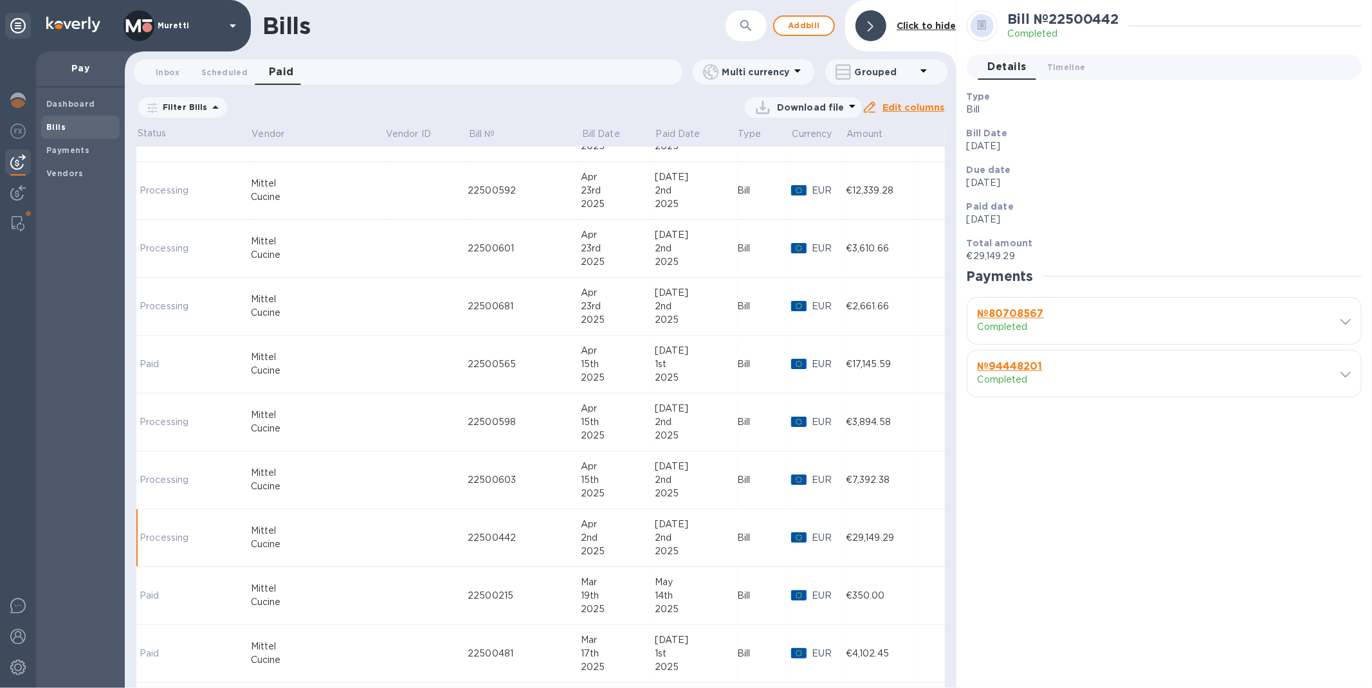
click at [143, 78] on div "Inbox 0 Scheduled 0 Paid 0" at bounding box center [408, 72] width 549 height 26
click at [169, 72] on span "Inbox 0" at bounding box center [168, 73] width 24 height 14
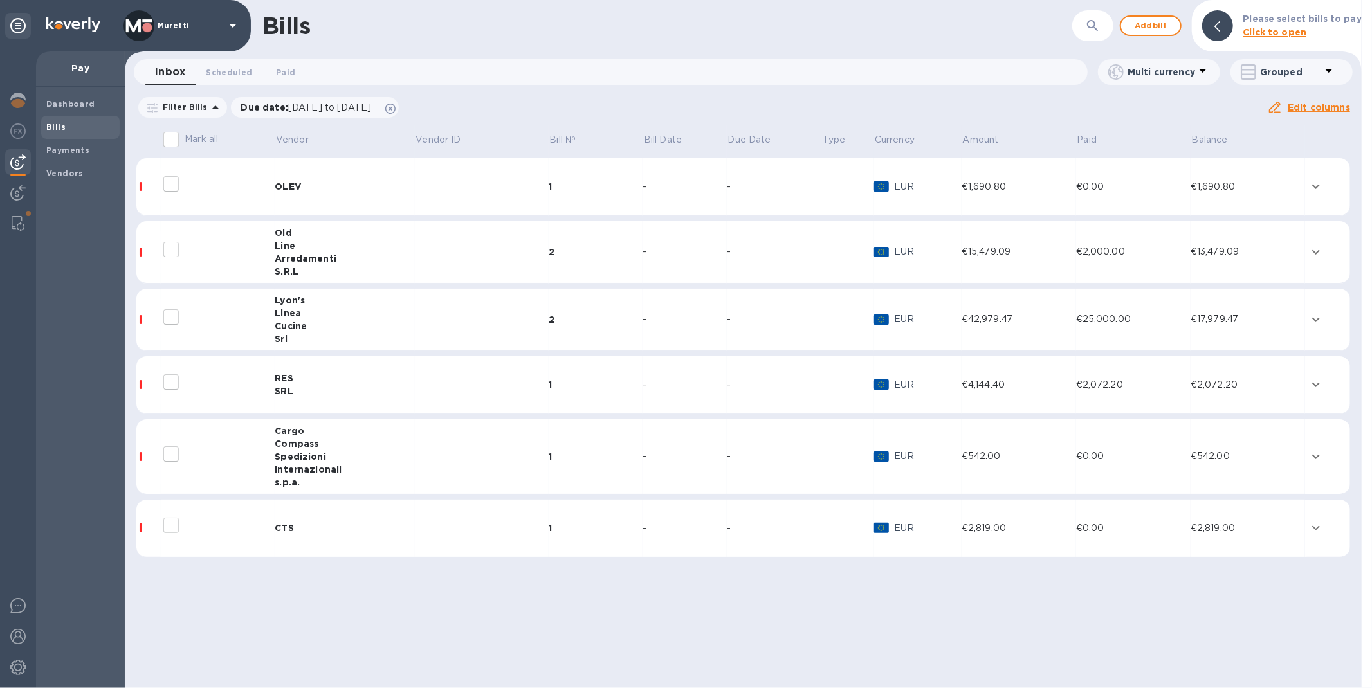
click at [323, 260] on div "Arredamenti" at bounding box center [345, 258] width 140 height 13
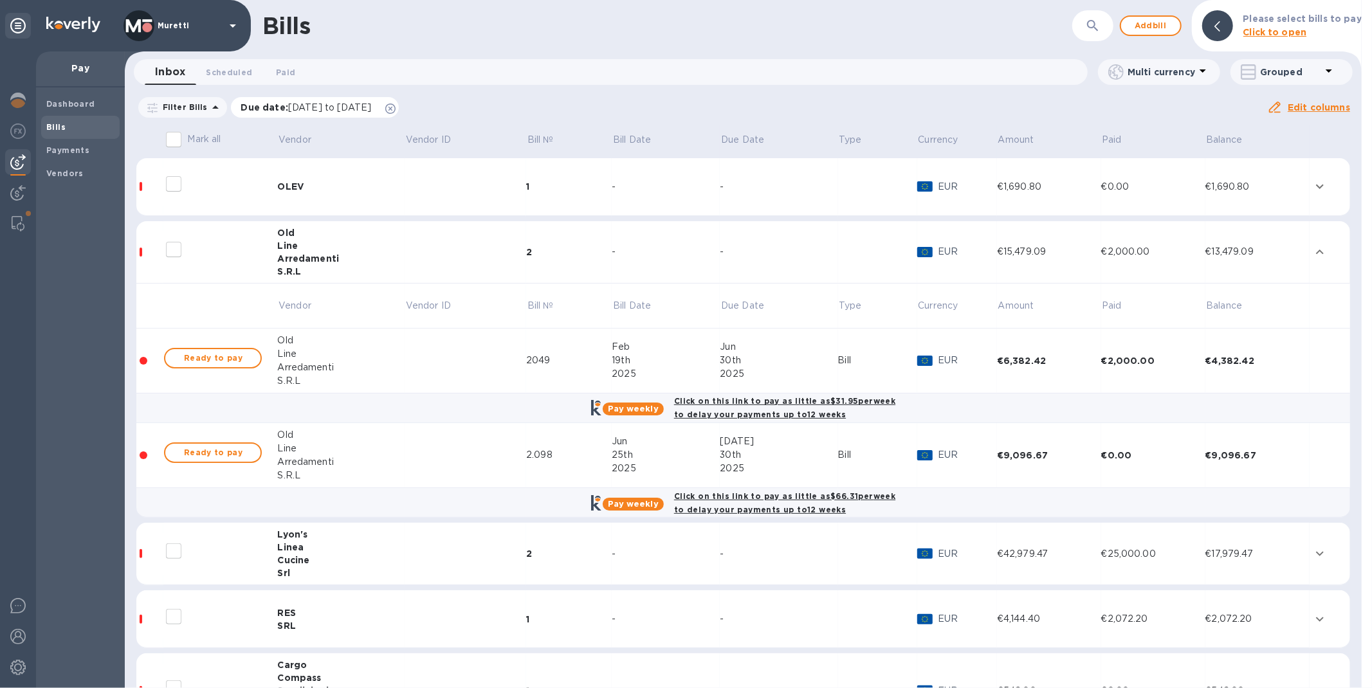
click at [396, 111] on icon at bounding box center [390, 109] width 10 height 10
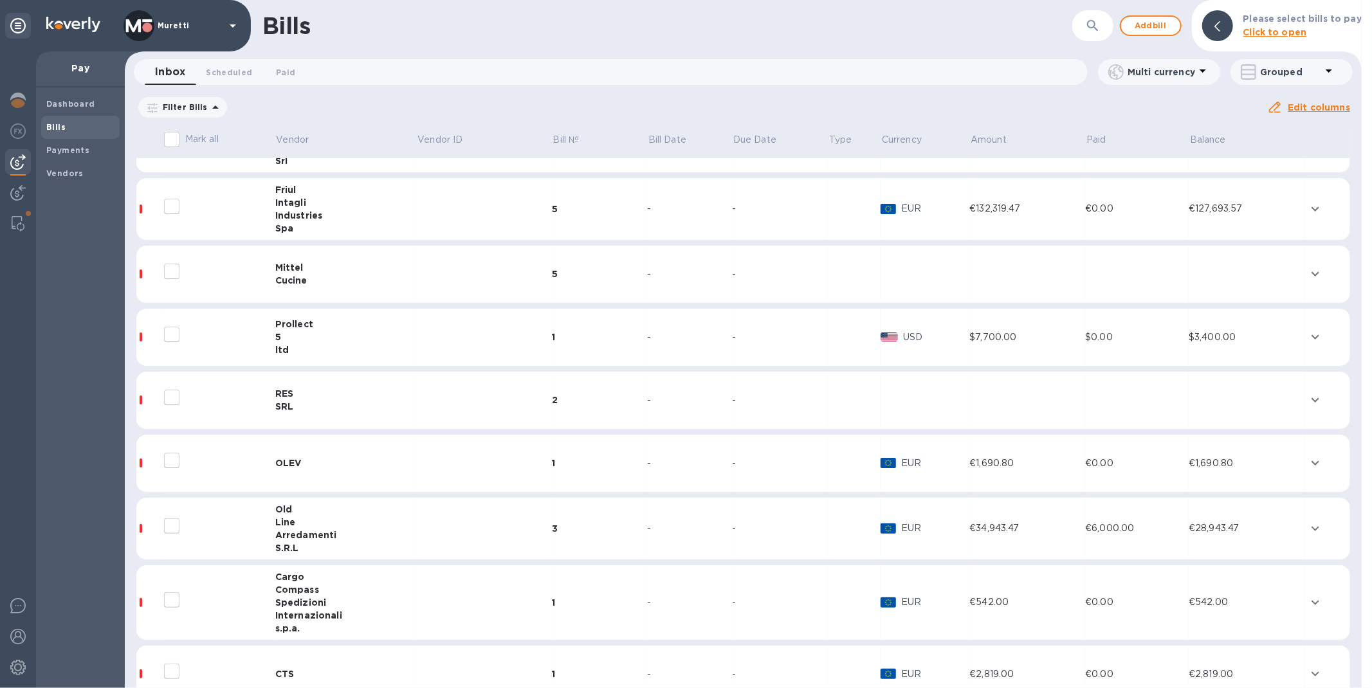
scroll to position [268, 0]
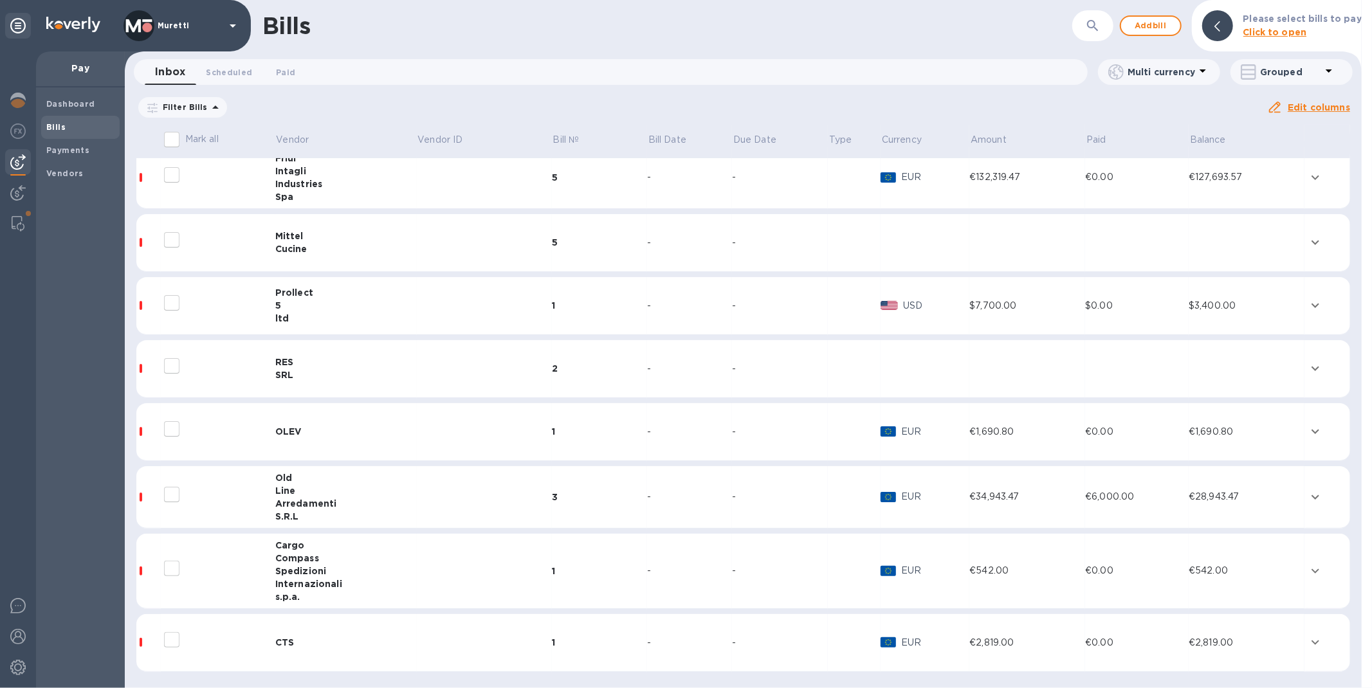
click at [326, 493] on div "Line" at bounding box center [346, 490] width 142 height 13
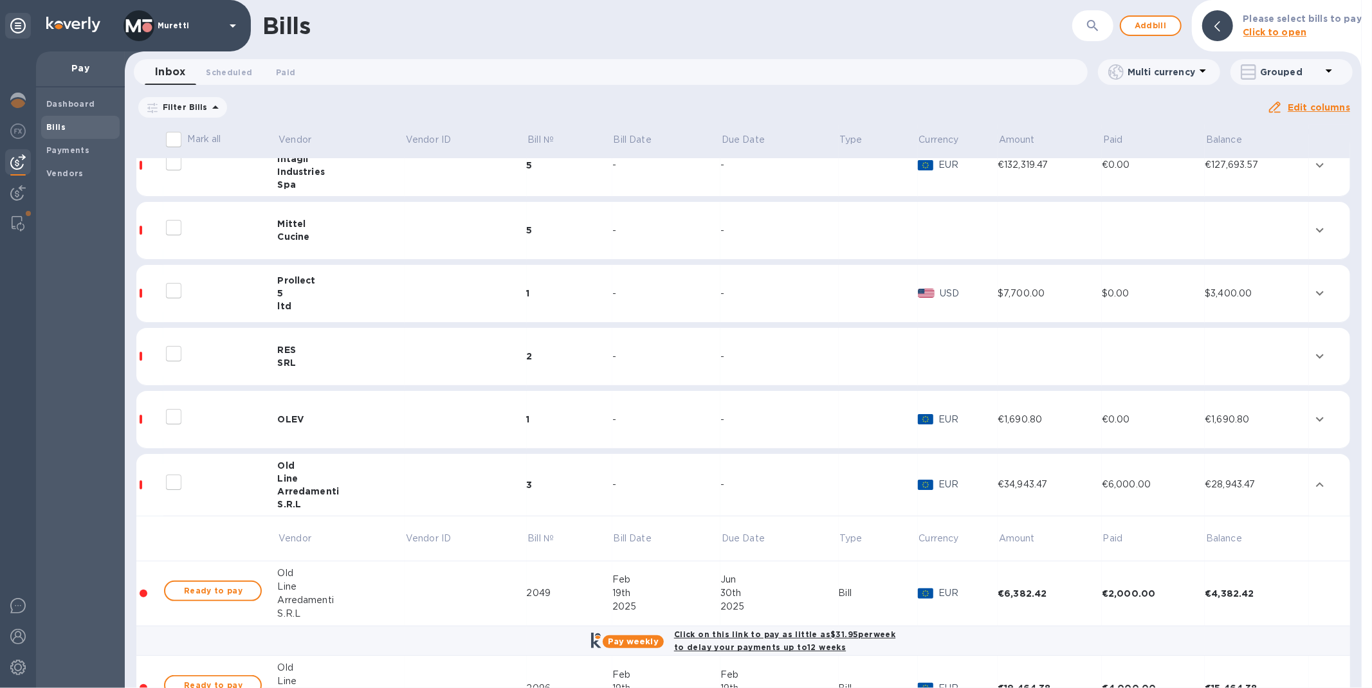
scroll to position [286, 0]
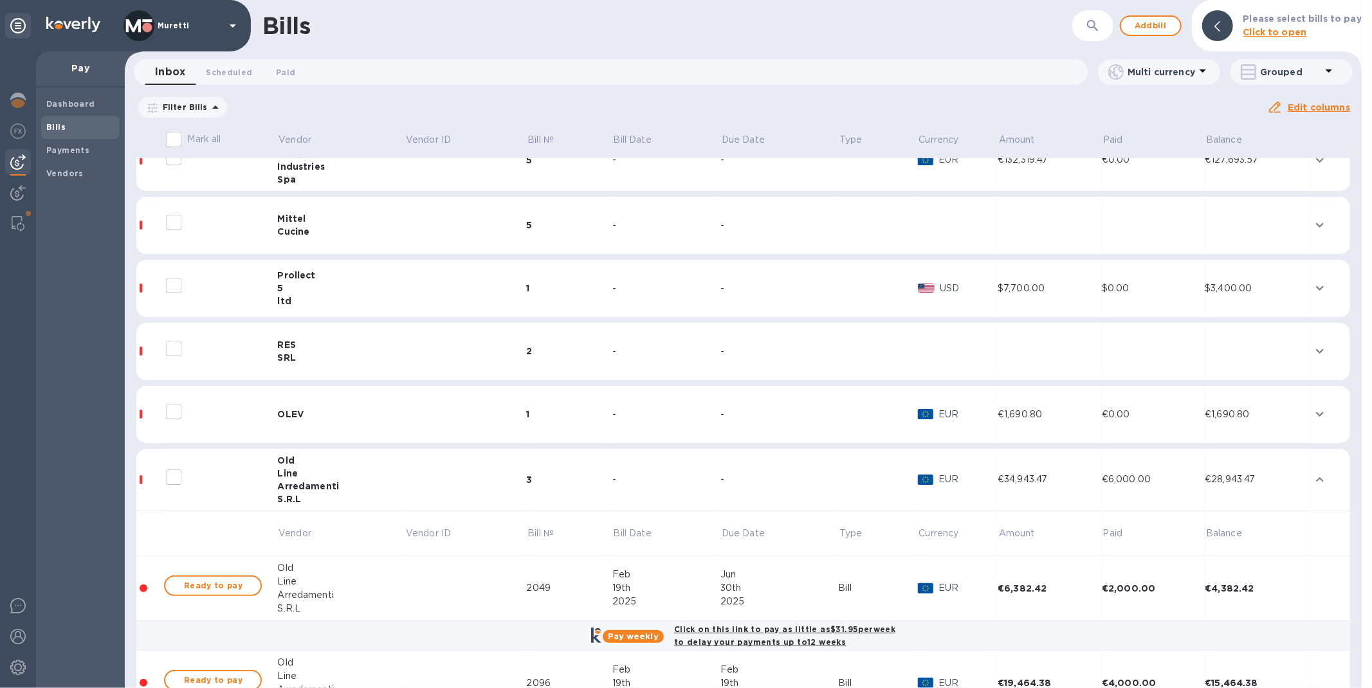
click at [306, 399] on td "OLEV" at bounding box center [340, 415] width 127 height 58
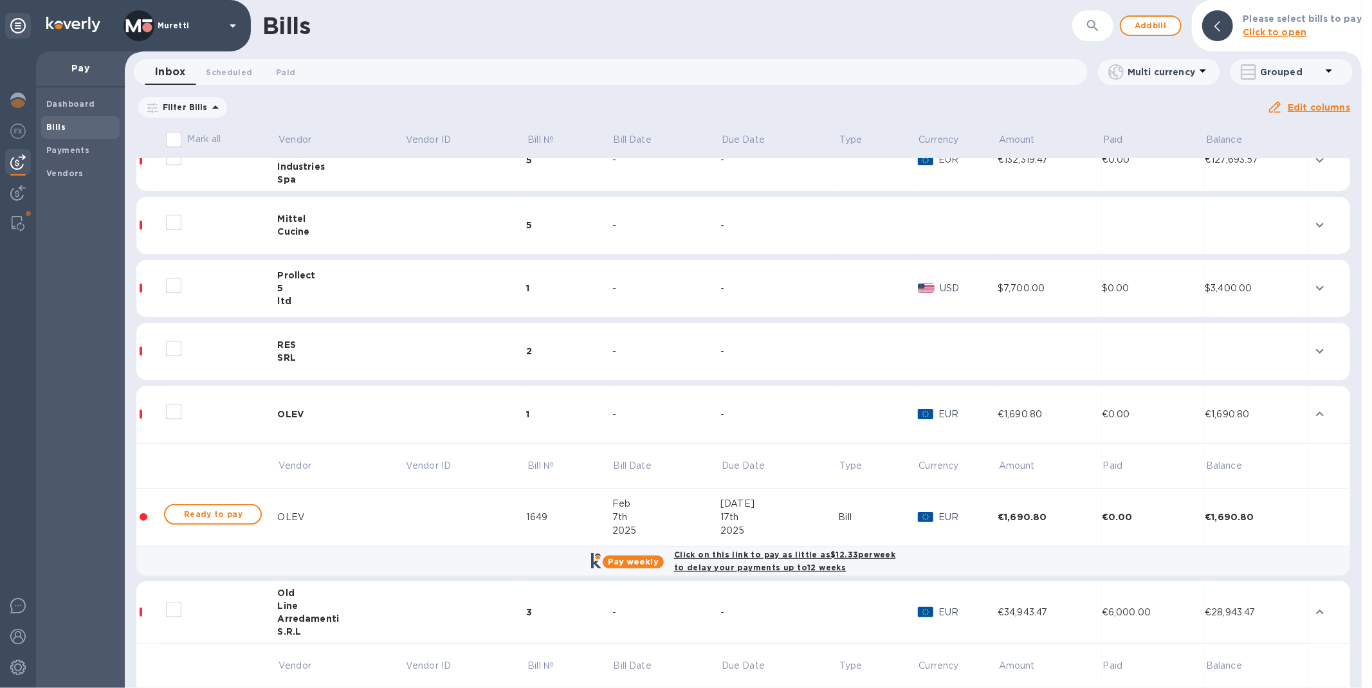
scroll to position [0, 0]
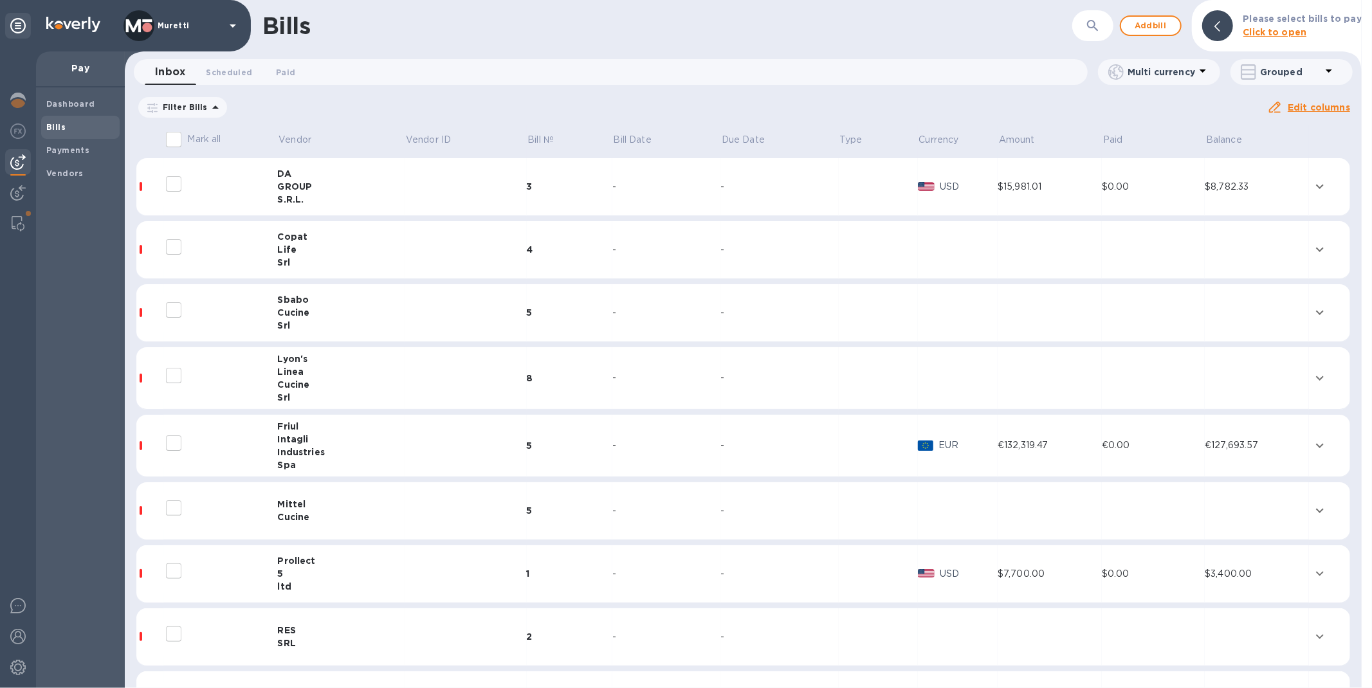
click at [296, 628] on div "RES" at bounding box center [340, 630] width 127 height 13
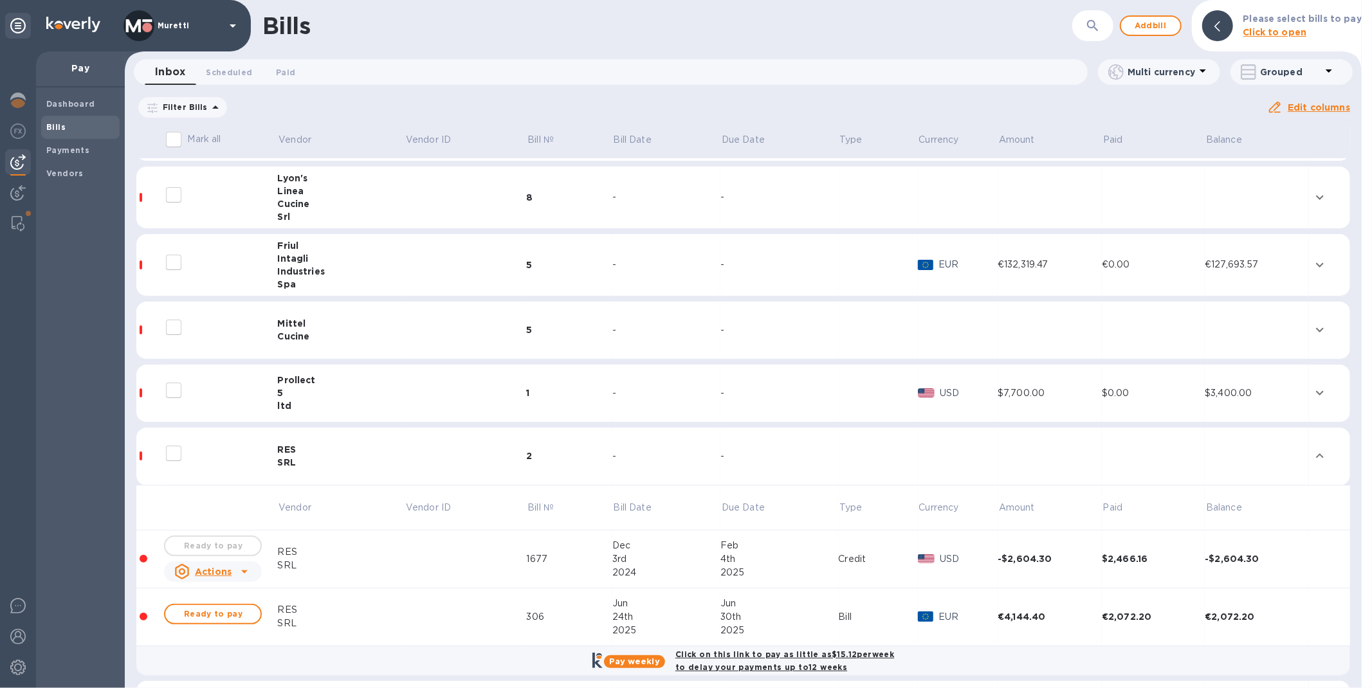
scroll to position [286, 0]
